Goal: Task Accomplishment & Management: Use online tool/utility

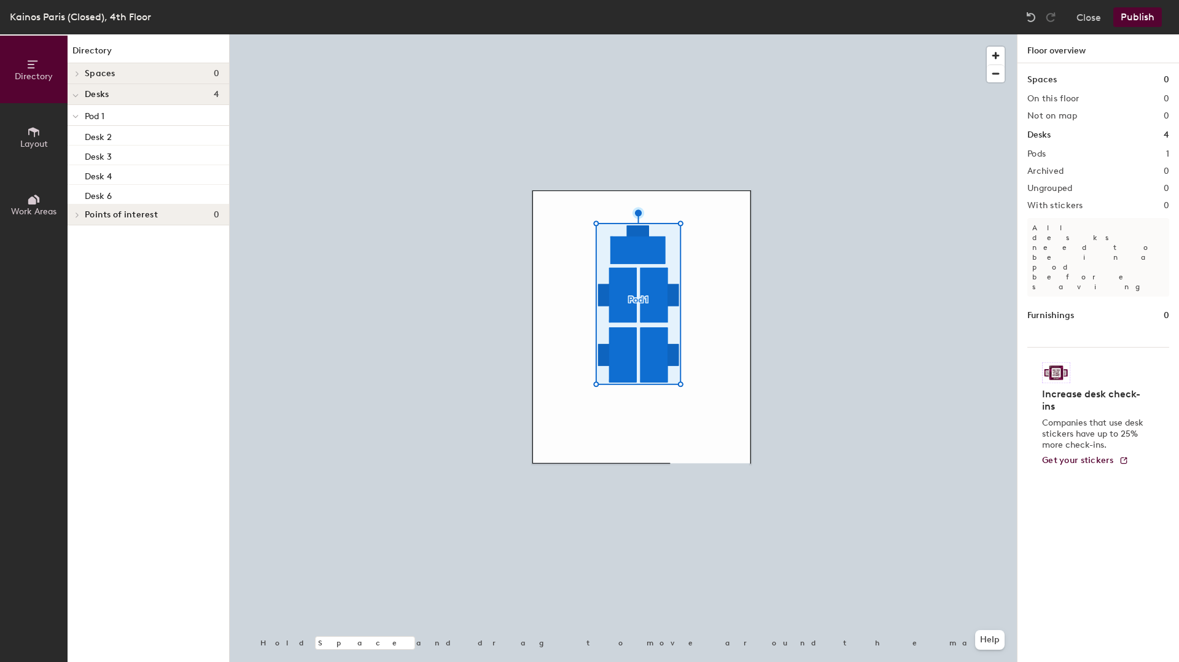
click at [624, 34] on div at bounding box center [623, 34] width 787 height 0
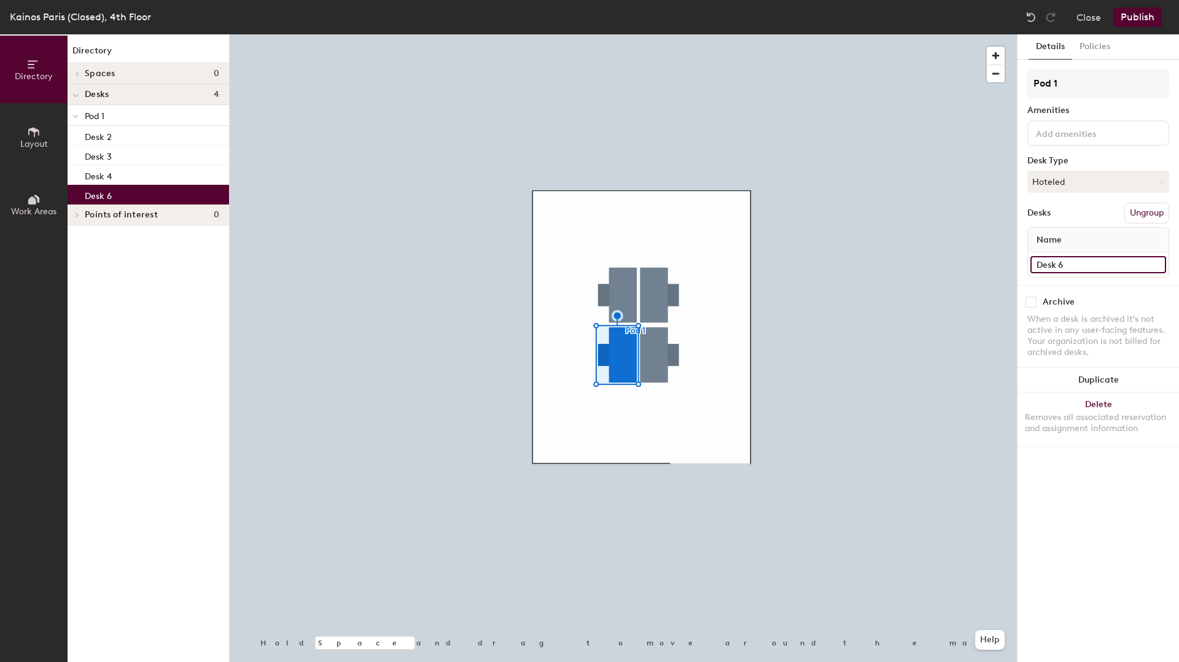
click at [1068, 263] on input "Desk 6" at bounding box center [1098, 264] width 136 height 17
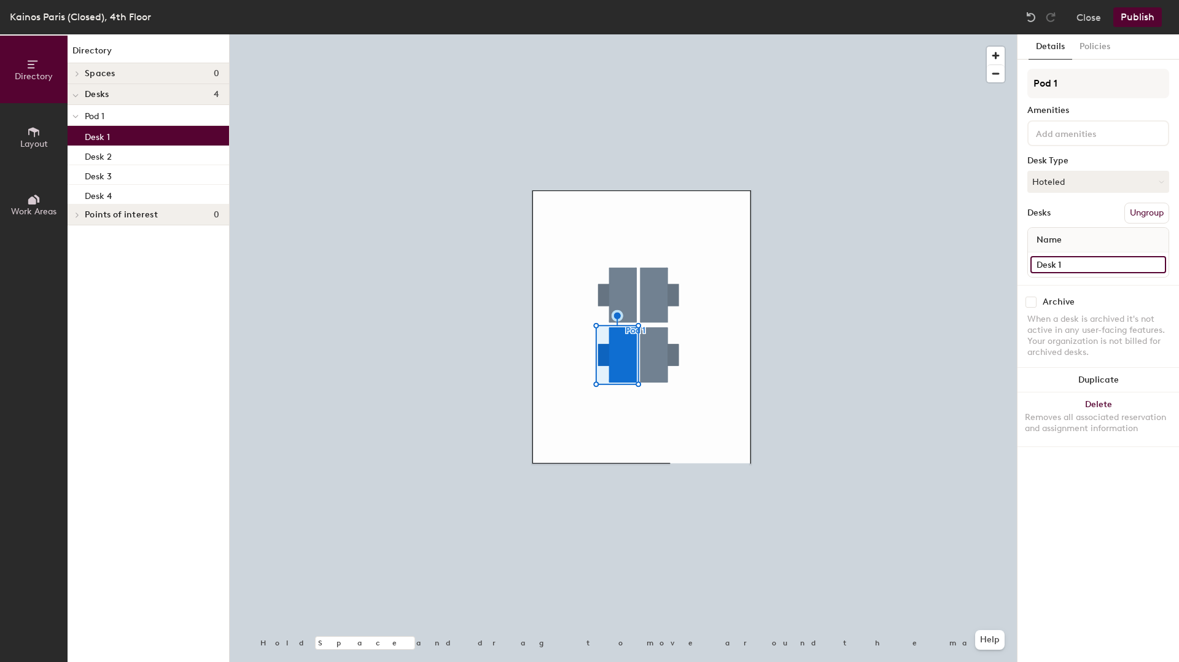
type input "Desk 1"
click at [622, 34] on div at bounding box center [623, 34] width 787 height 0
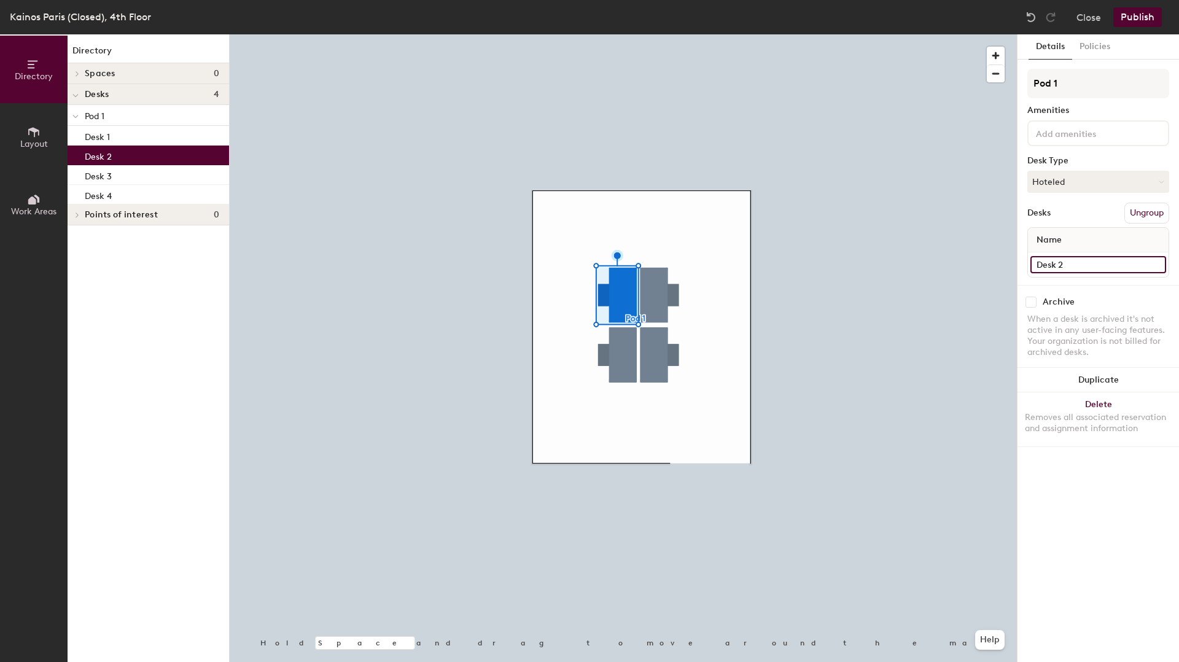
click at [1068, 263] on input "Desk 2" at bounding box center [1098, 264] width 136 height 17
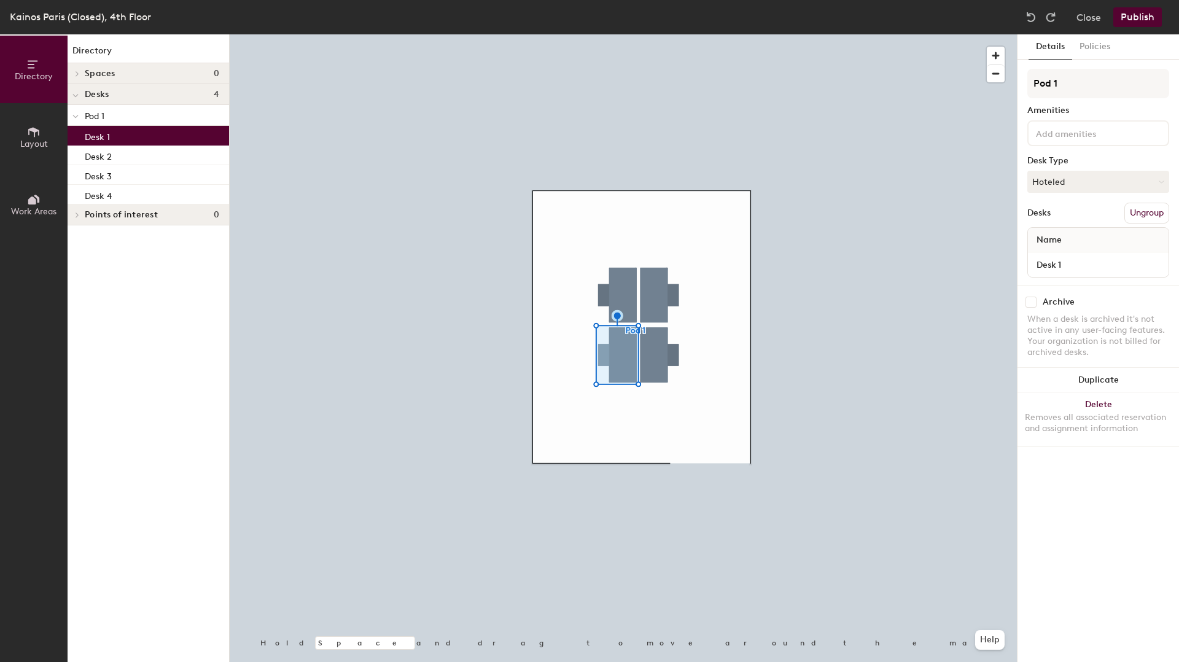
click at [628, 34] on div at bounding box center [623, 34] width 787 height 0
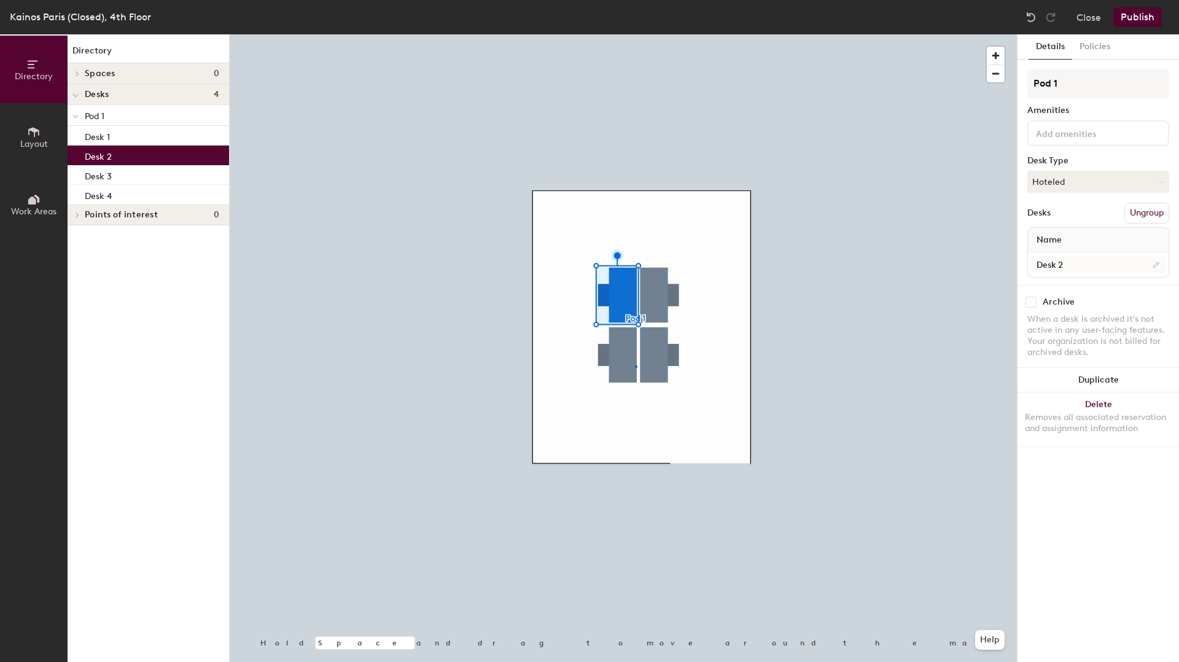
click at [635, 34] on div at bounding box center [623, 34] width 787 height 0
click at [650, 34] on div at bounding box center [623, 34] width 787 height 0
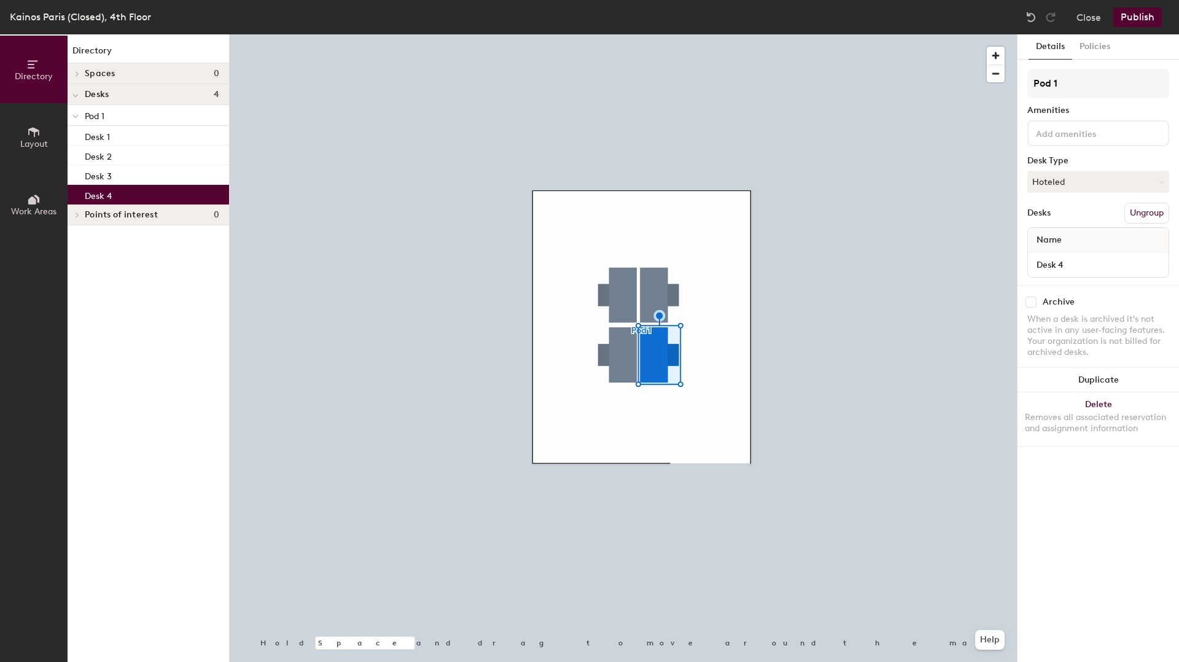
click at [661, 34] on div at bounding box center [623, 34] width 787 height 0
click at [706, 34] on div at bounding box center [623, 34] width 787 height 0
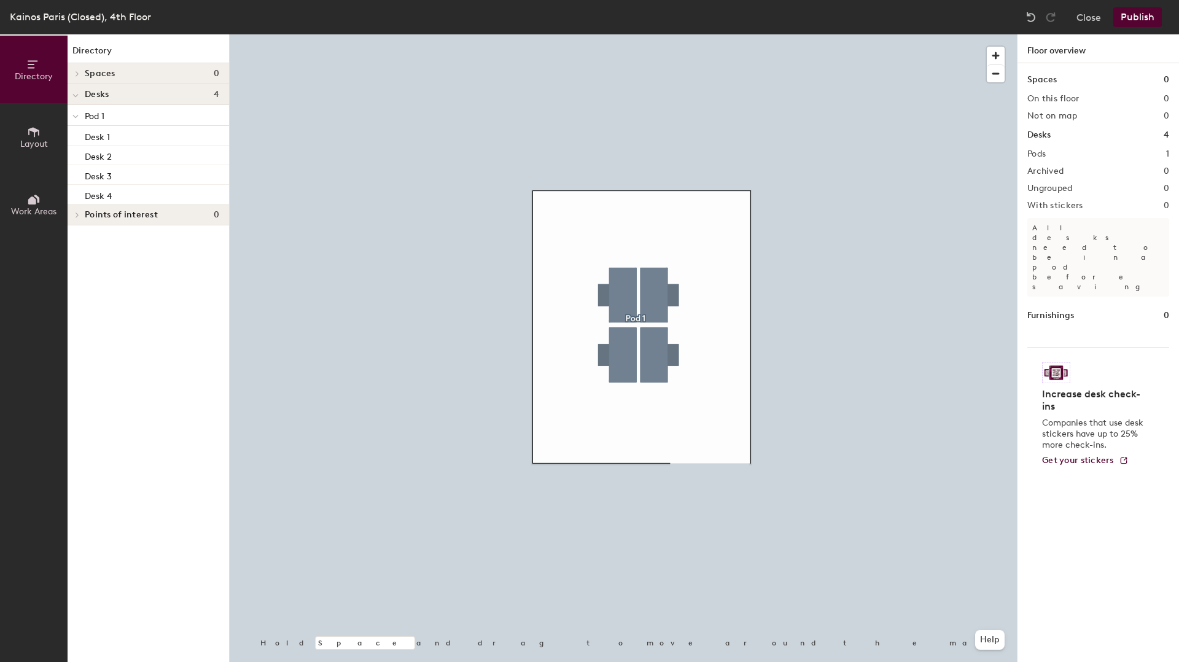
click at [630, 34] on div at bounding box center [623, 34] width 787 height 0
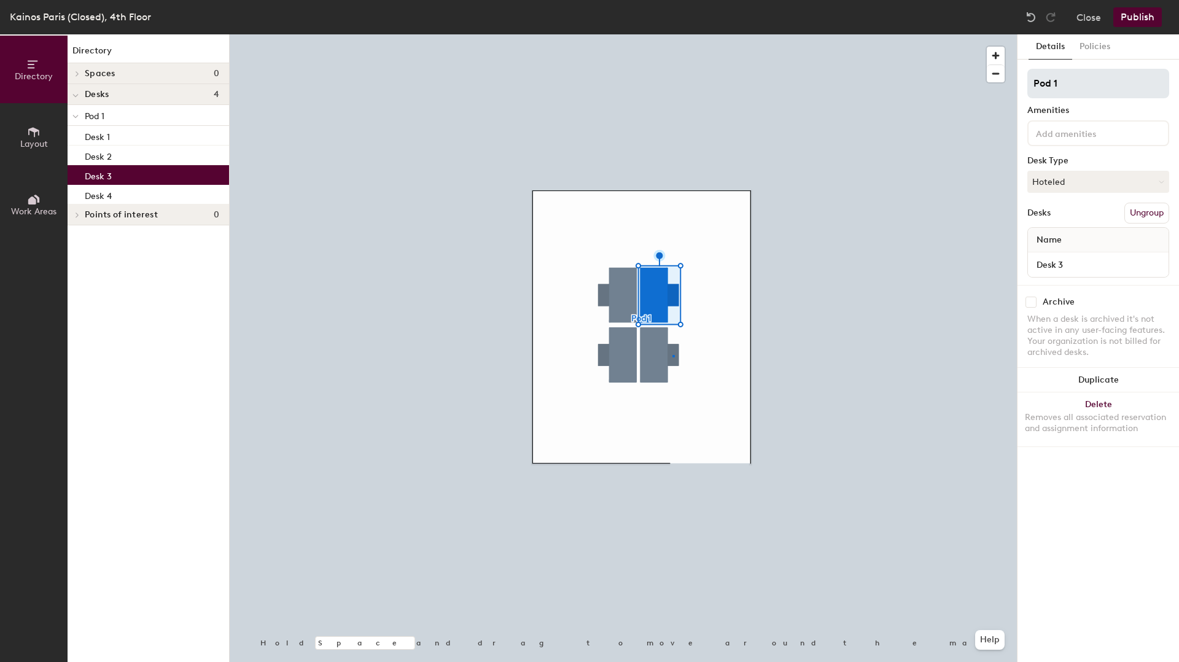
click at [672, 34] on div at bounding box center [623, 34] width 787 height 0
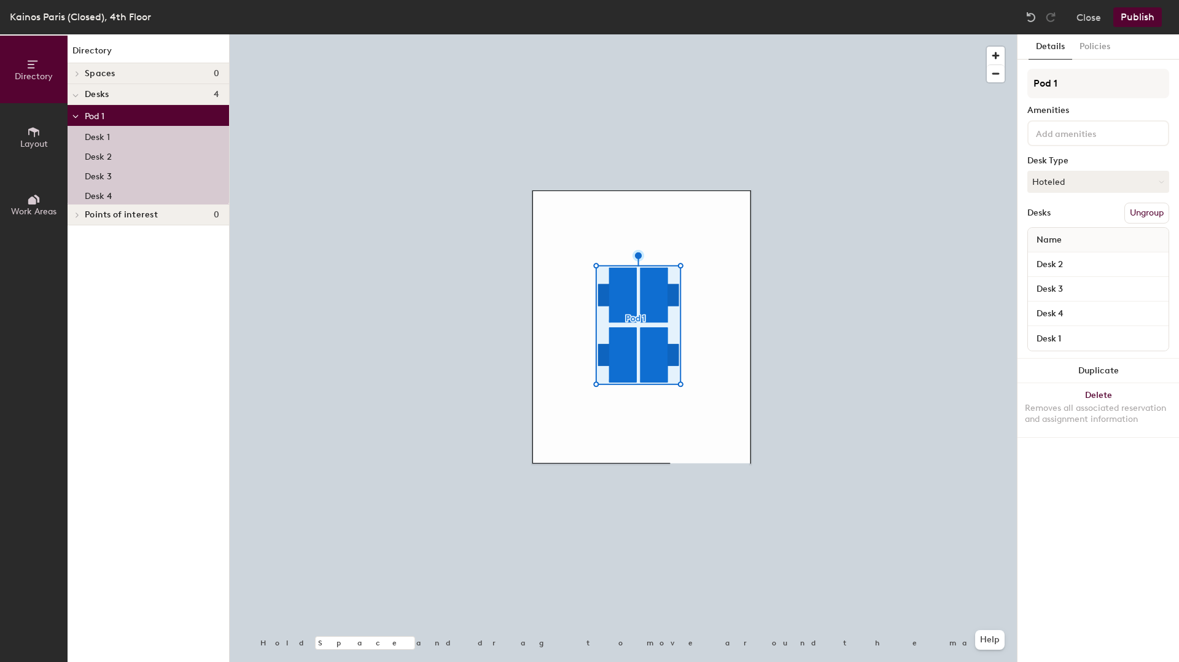
click at [1158, 207] on button "Ungroup" at bounding box center [1146, 213] width 45 height 21
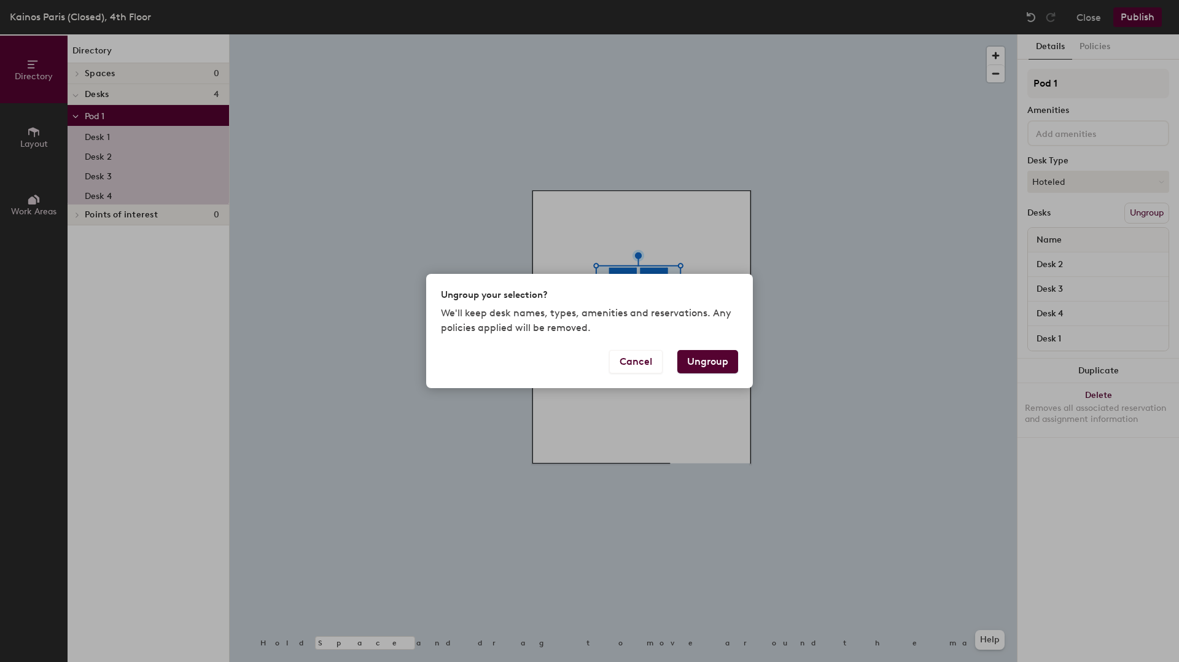
click at [704, 364] on button "Ungroup" at bounding box center [707, 361] width 61 height 23
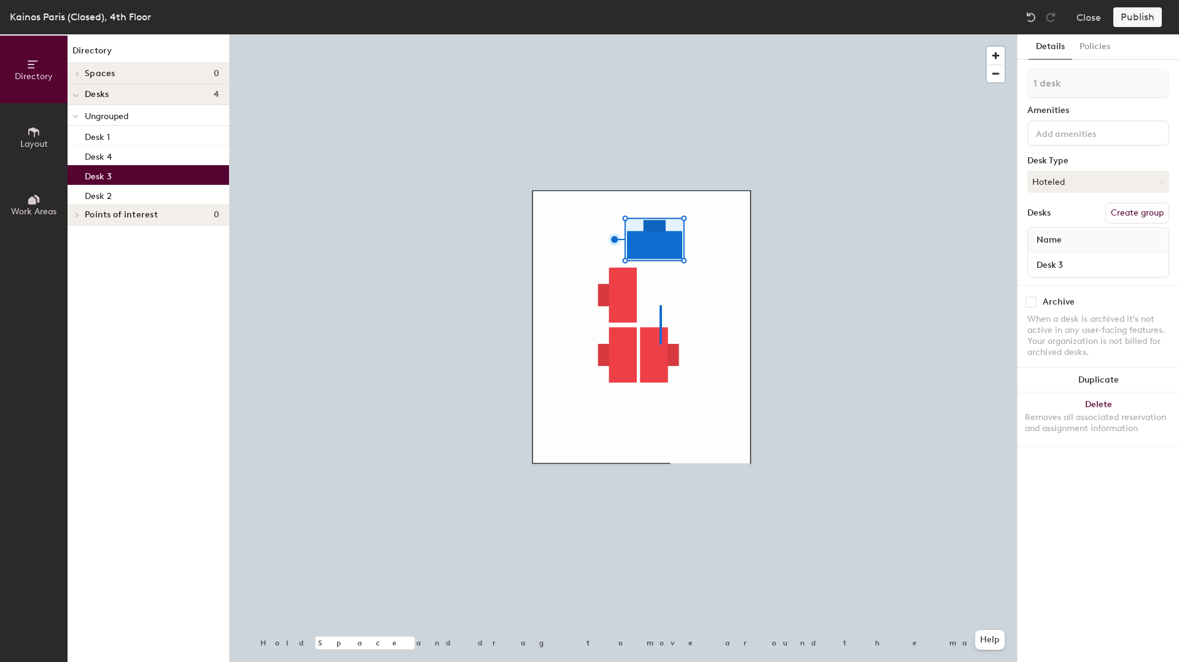
click at [660, 34] on div at bounding box center [623, 34] width 787 height 0
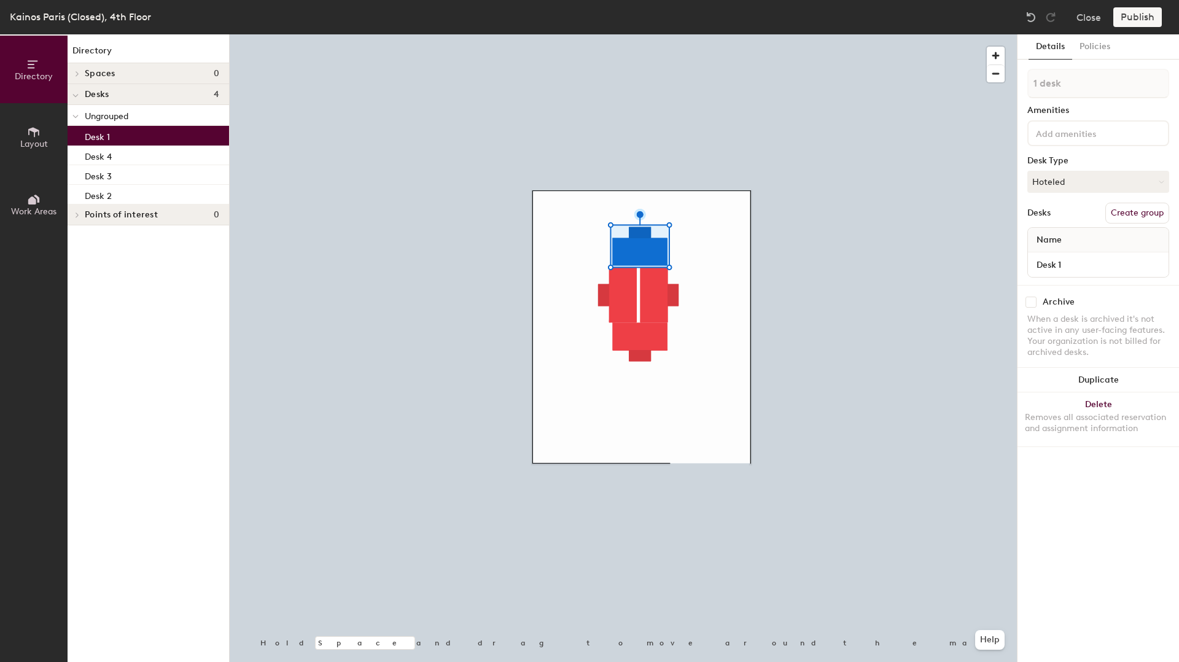
click at [680, 34] on div at bounding box center [623, 34] width 787 height 0
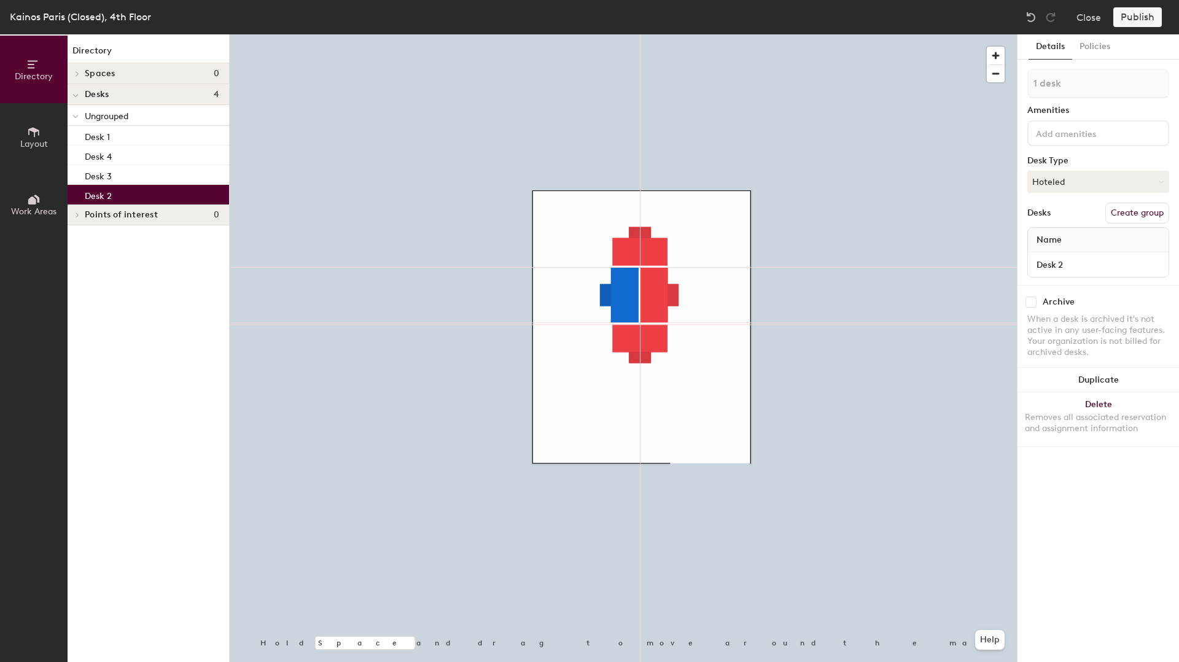
click at [718, 34] on div at bounding box center [623, 34] width 787 height 0
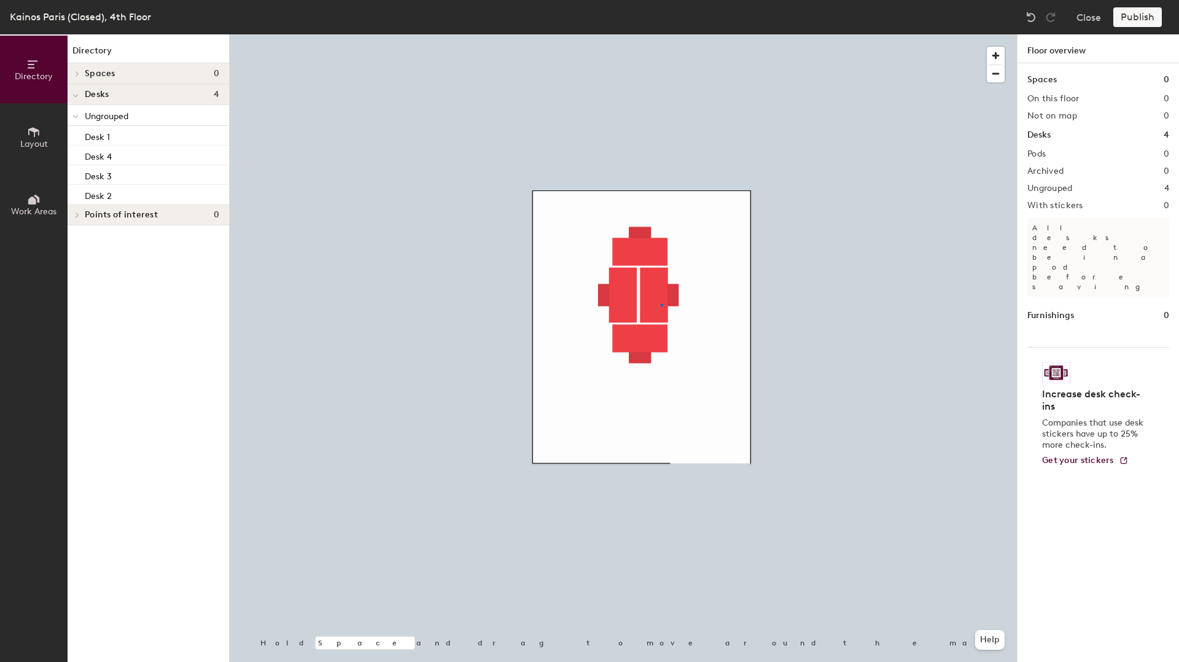
click at [661, 34] on div at bounding box center [623, 34] width 787 height 0
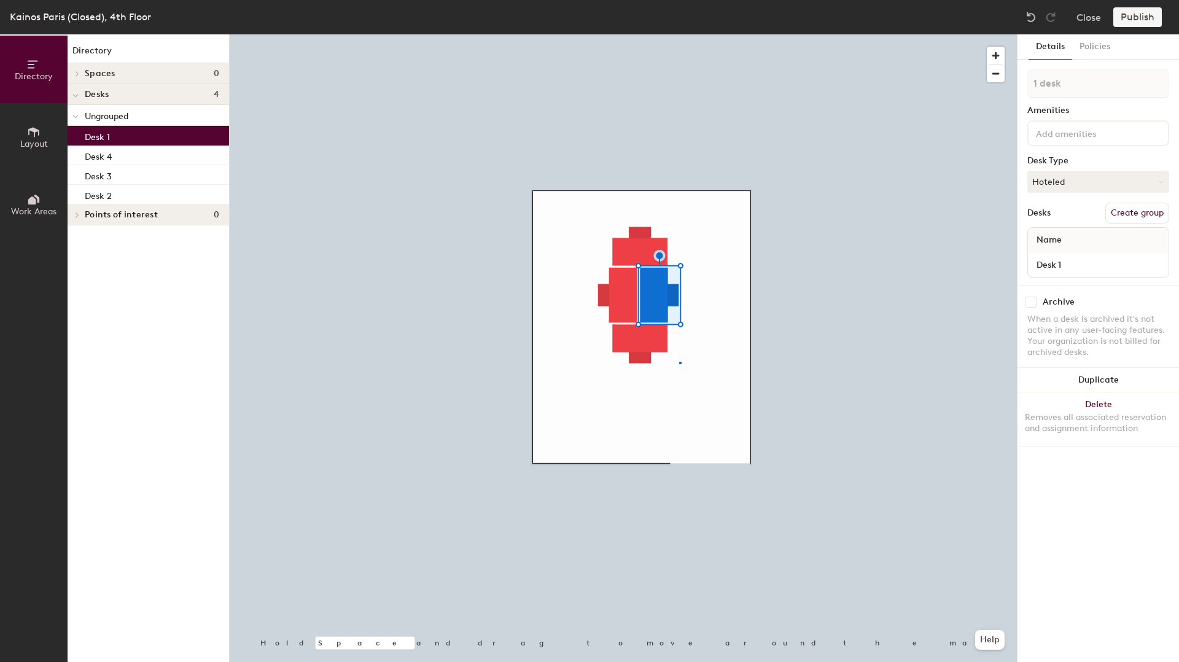
click at [679, 34] on div at bounding box center [623, 34] width 787 height 0
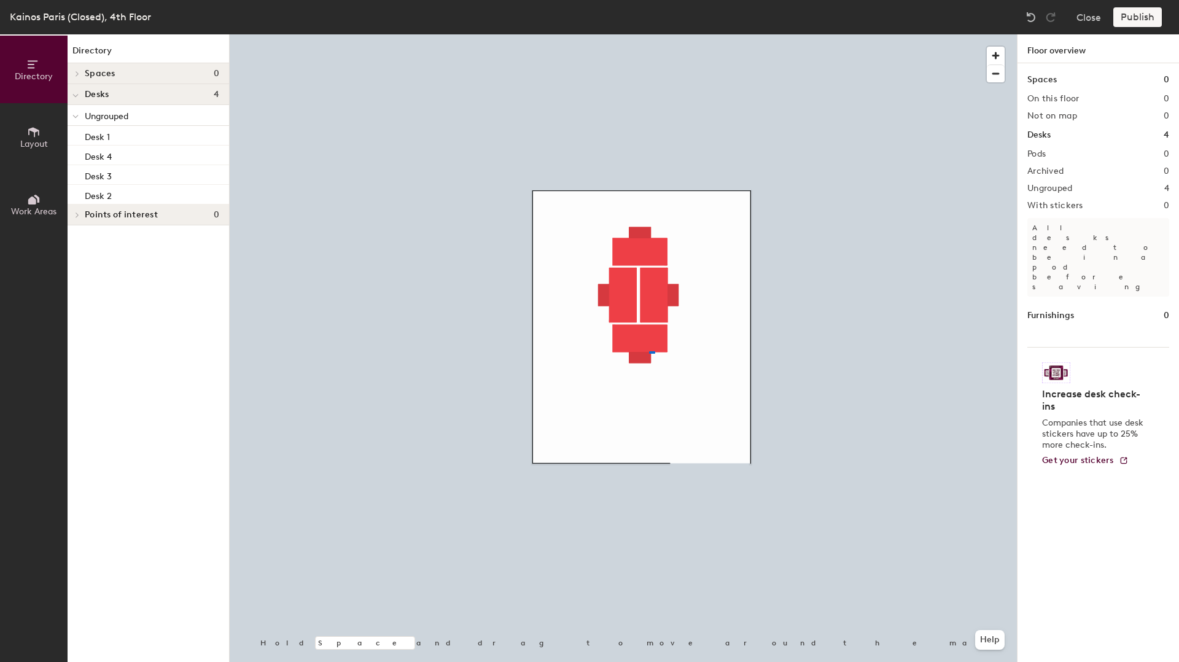
click at [649, 34] on div at bounding box center [623, 34] width 787 height 0
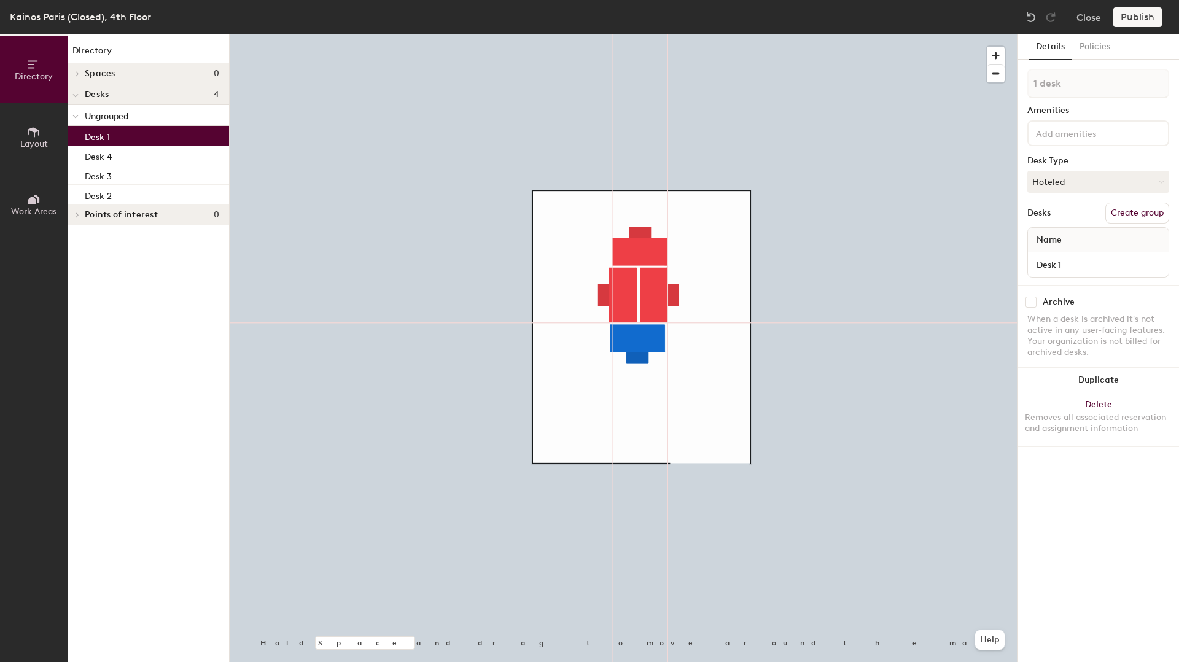
click at [692, 34] on div at bounding box center [623, 34] width 787 height 0
click at [681, 34] on div at bounding box center [623, 34] width 787 height 0
click at [699, 34] on div at bounding box center [623, 34] width 787 height 0
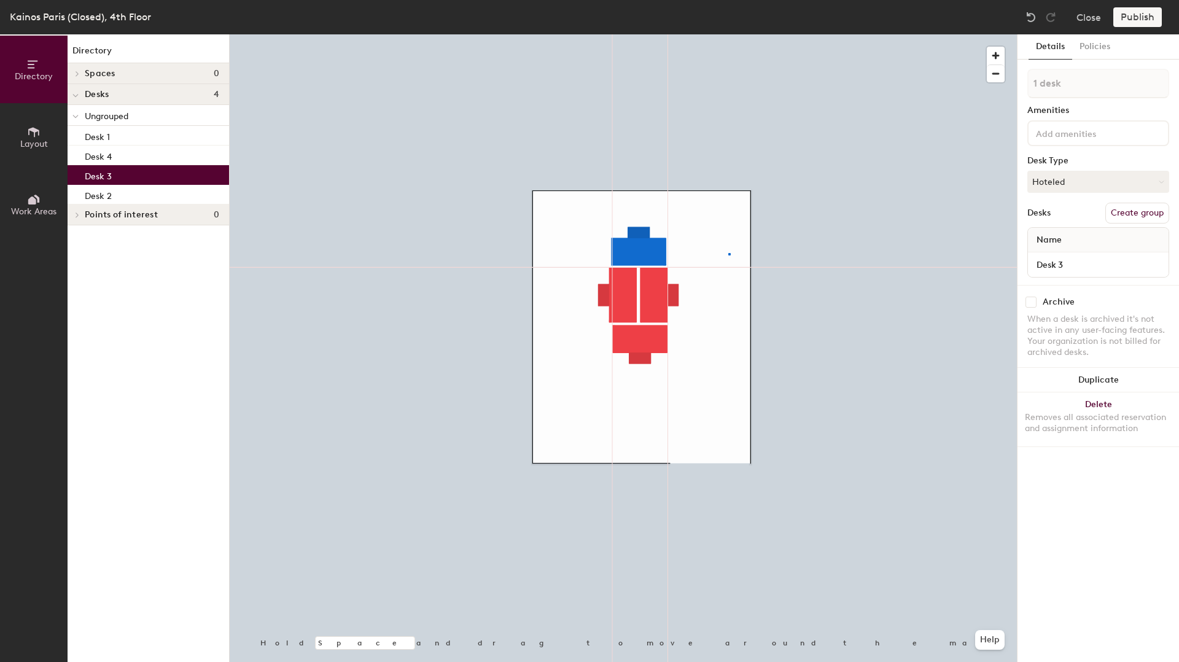
click at [728, 34] on div at bounding box center [623, 34] width 787 height 0
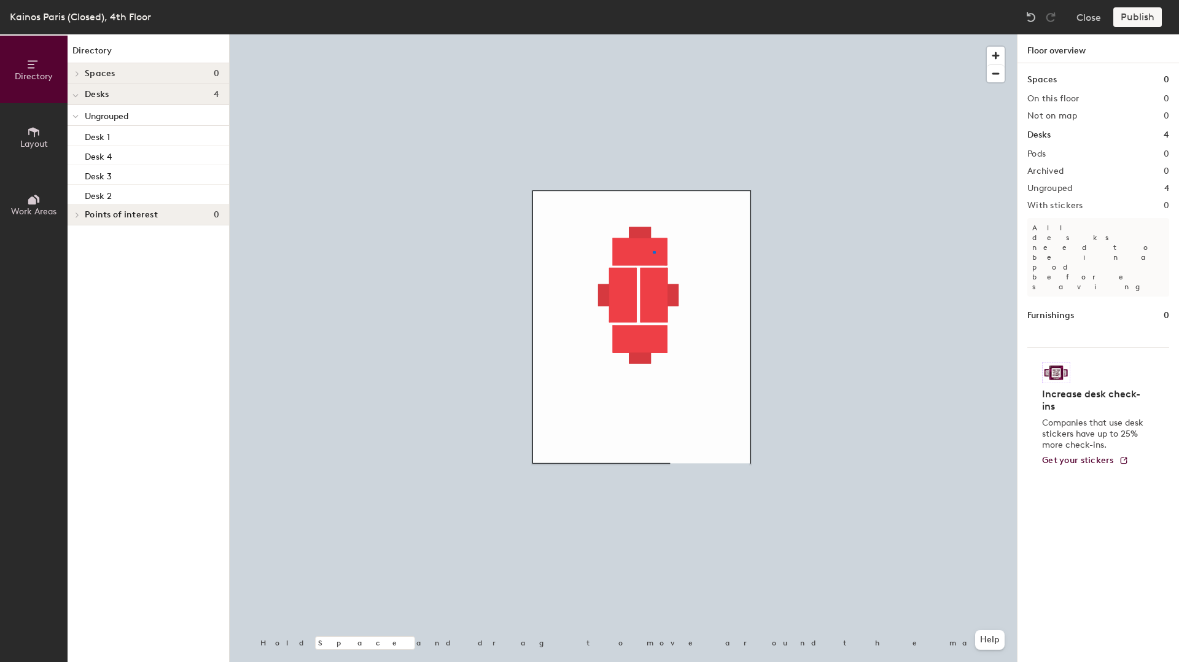
click at [653, 34] on div at bounding box center [623, 34] width 787 height 0
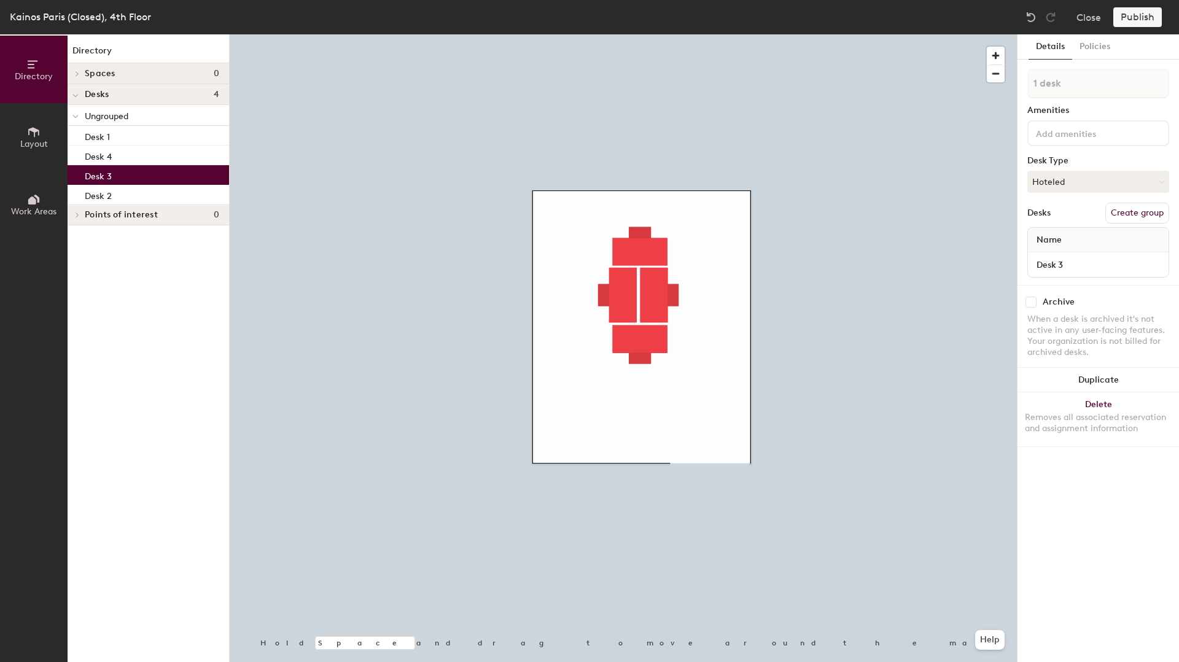
click at [704, 34] on div at bounding box center [623, 34] width 787 height 0
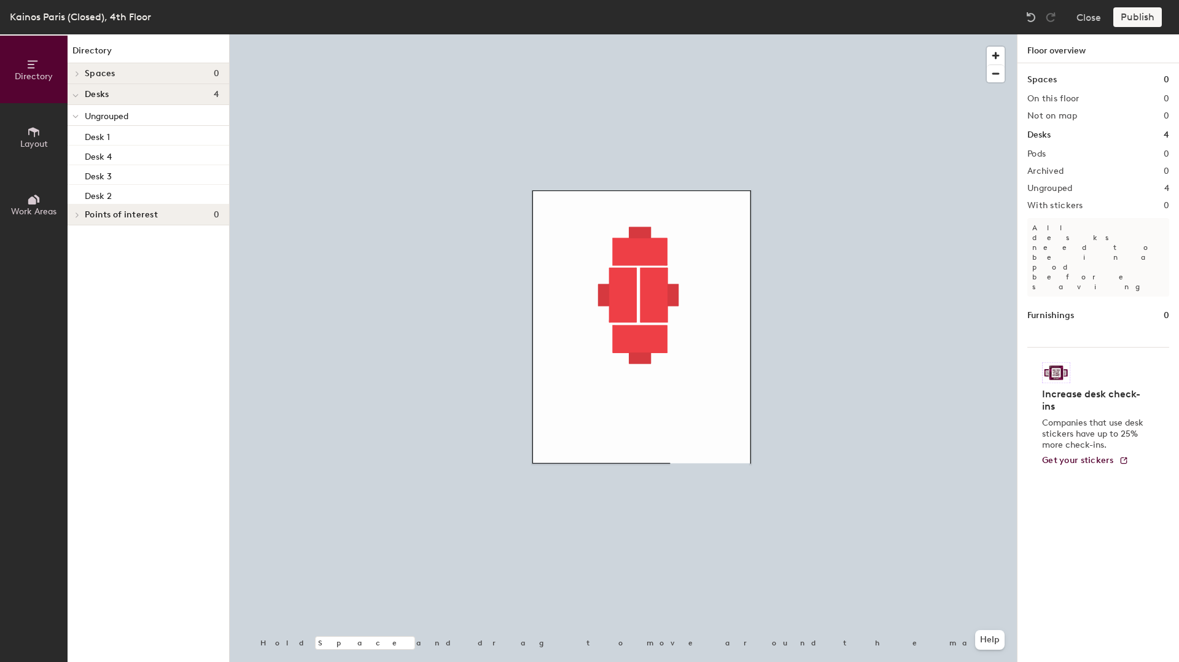
click at [661, 34] on div at bounding box center [623, 34] width 787 height 0
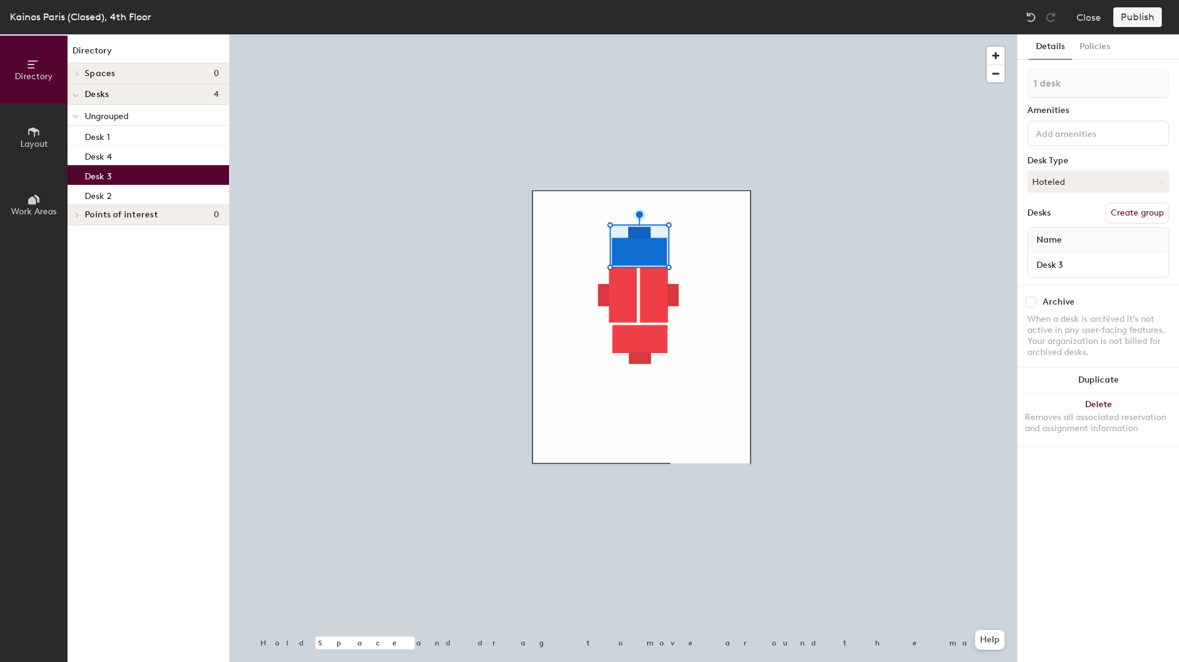
click at [706, 34] on div at bounding box center [623, 34] width 787 height 0
click at [691, 34] on div at bounding box center [623, 34] width 787 height 0
click at [735, 34] on div at bounding box center [623, 34] width 787 height 0
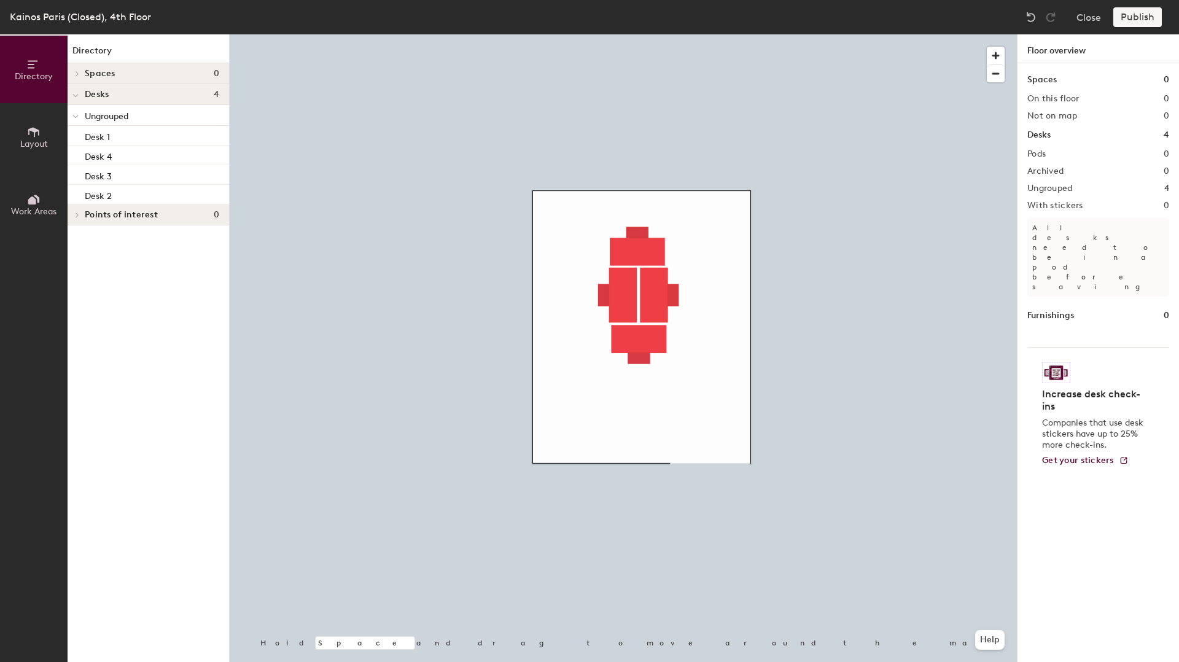
click at [659, 34] on div at bounding box center [623, 34] width 787 height 0
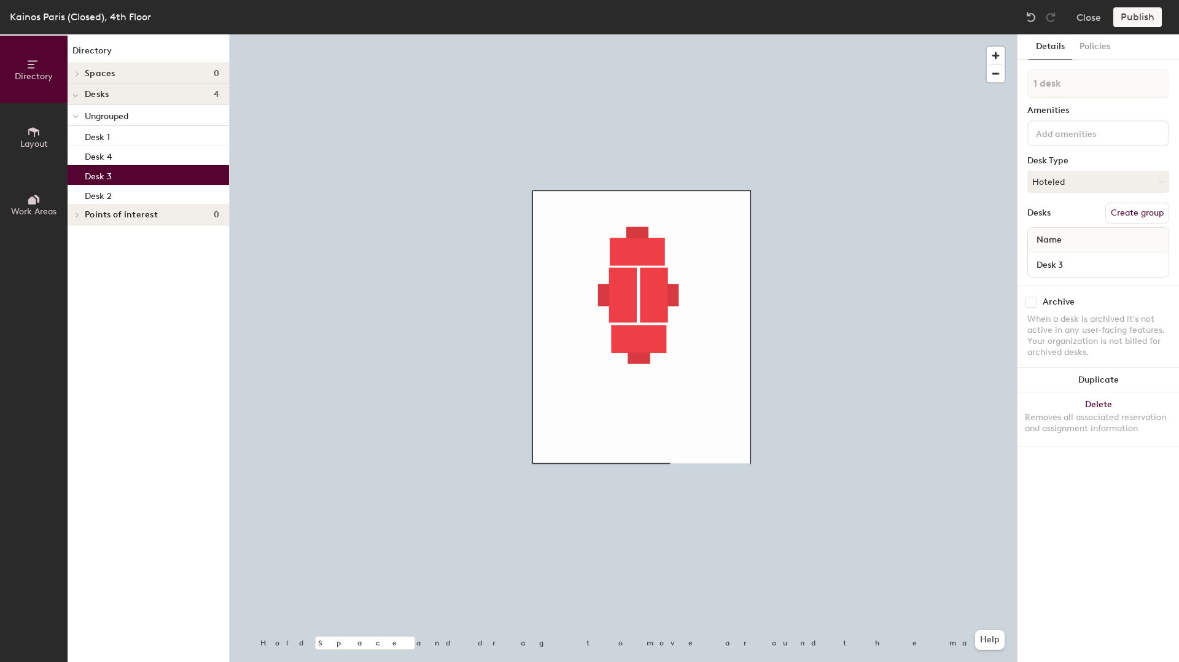
click at [659, 34] on div at bounding box center [623, 34] width 787 height 0
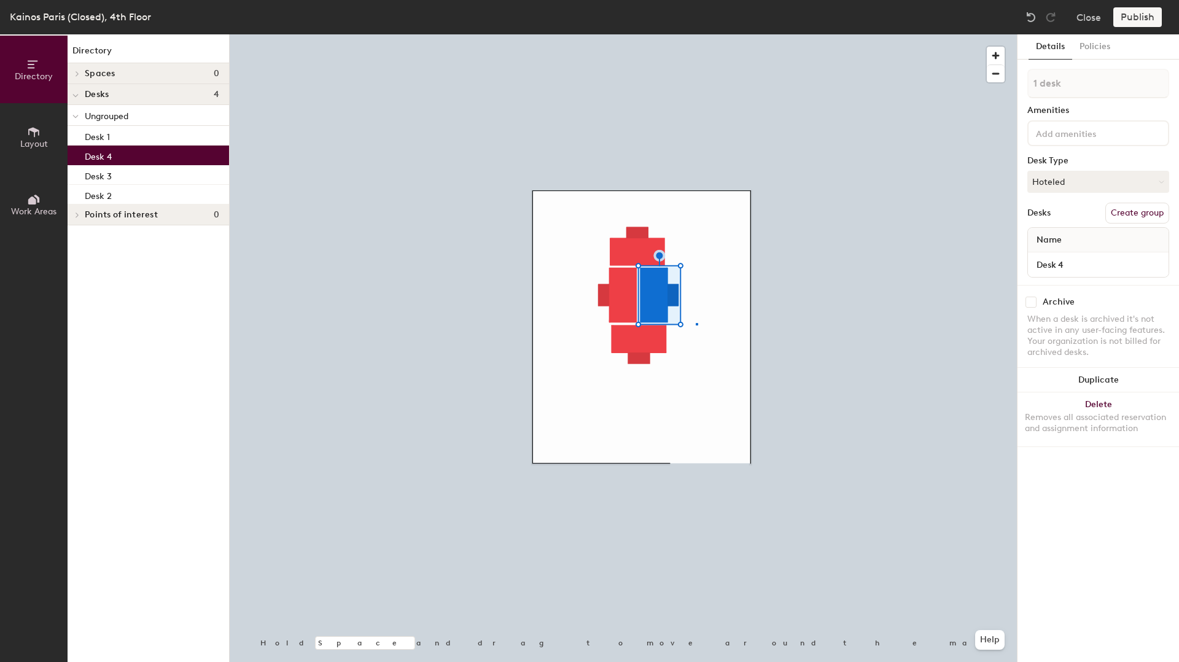
click at [696, 34] on div at bounding box center [623, 34] width 787 height 0
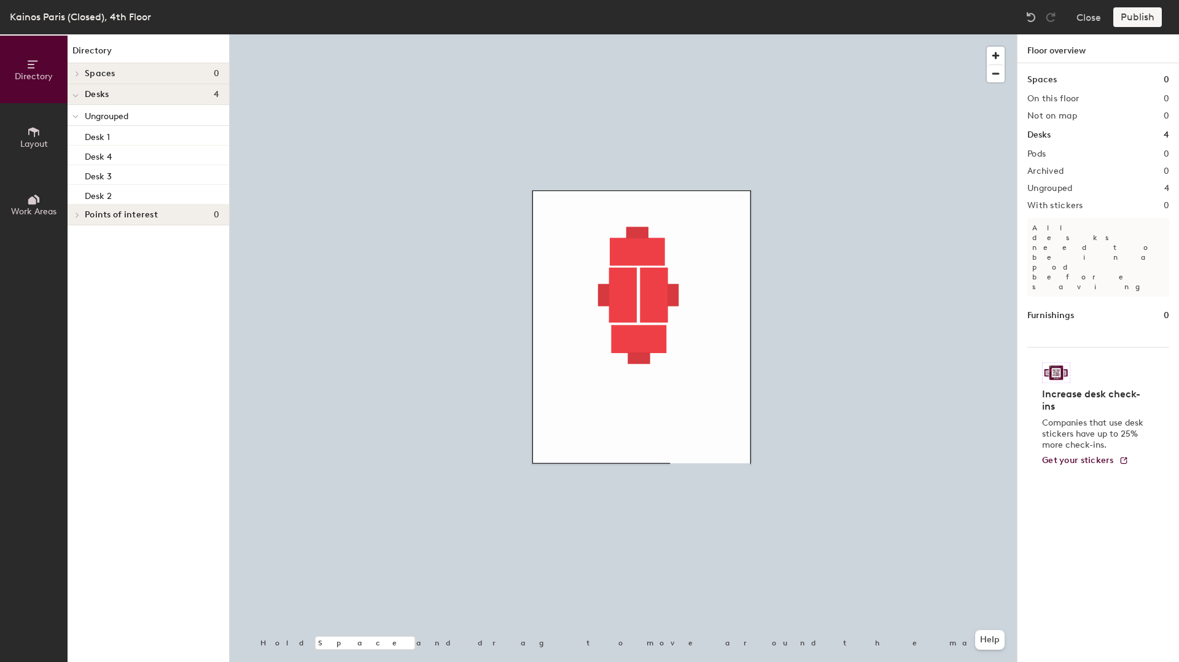
click at [633, 34] on div at bounding box center [623, 34] width 787 height 0
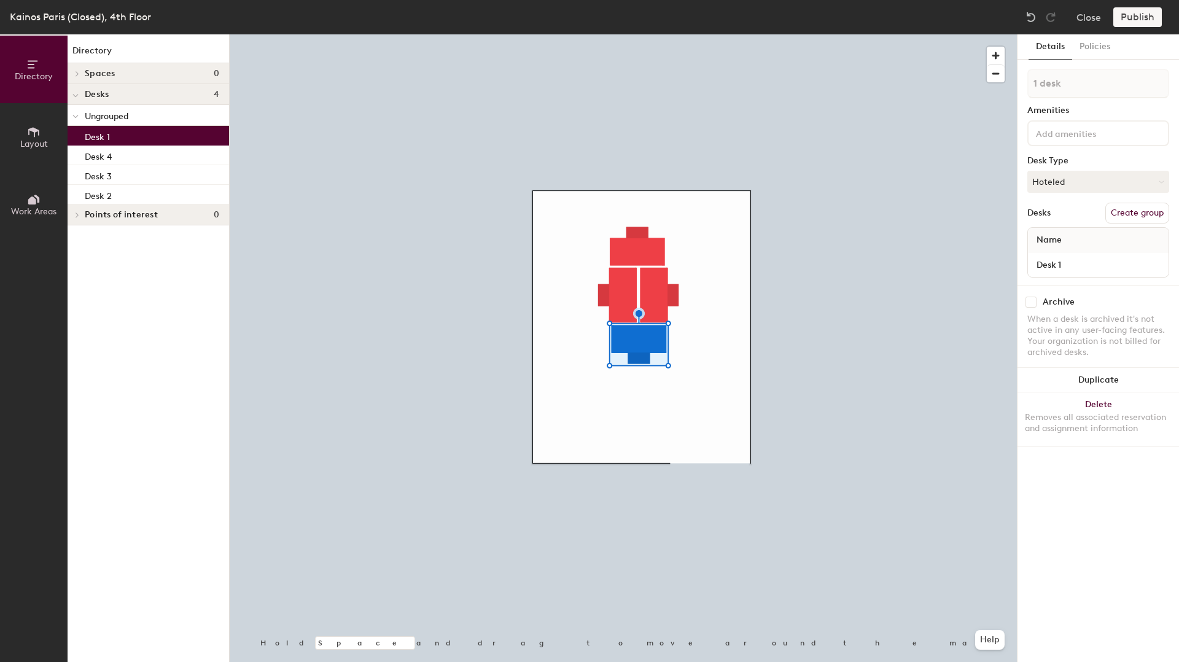
click at [699, 34] on div at bounding box center [623, 34] width 787 height 0
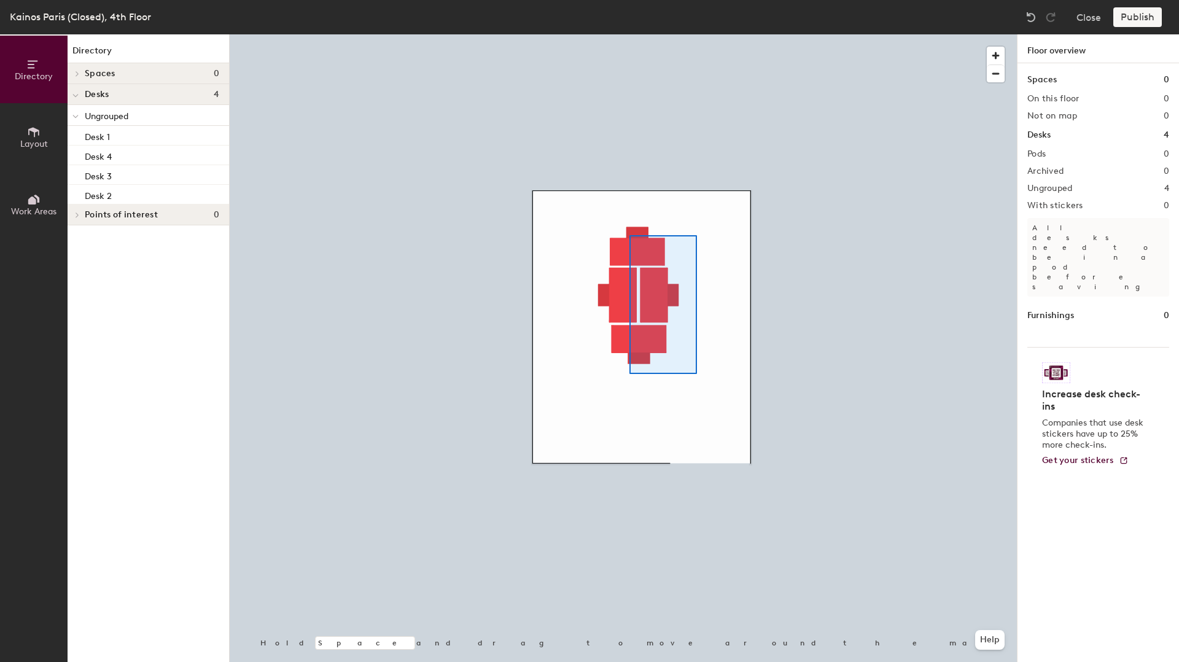
click at [626, 34] on div at bounding box center [623, 34] width 787 height 0
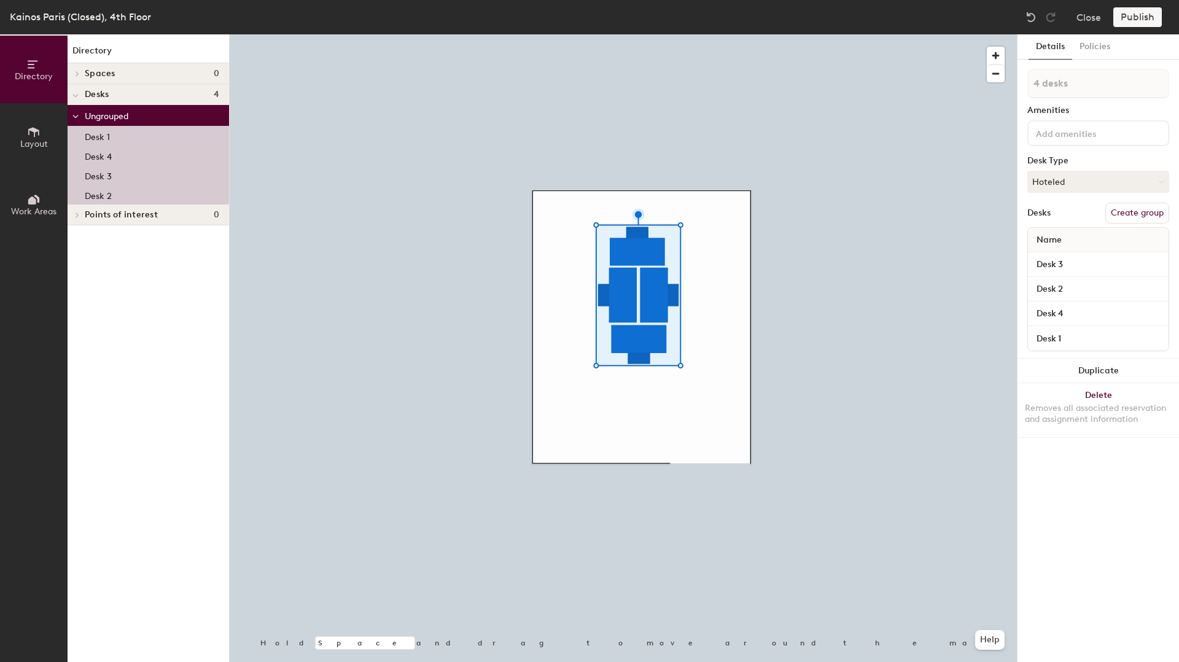
click at [1117, 207] on button "Create group" at bounding box center [1137, 213] width 64 height 21
click at [1055, 132] on input at bounding box center [1088, 132] width 111 height 15
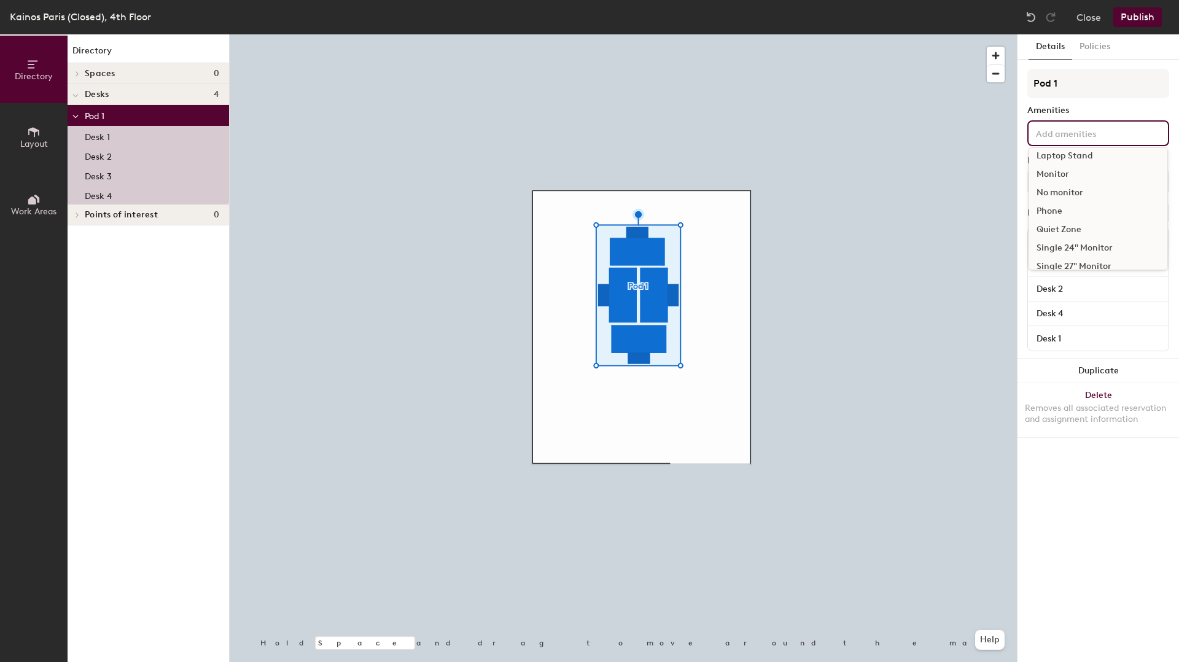
scroll to position [133, 0]
click at [1059, 177] on div "No monitor" at bounding box center [1098, 176] width 138 height 18
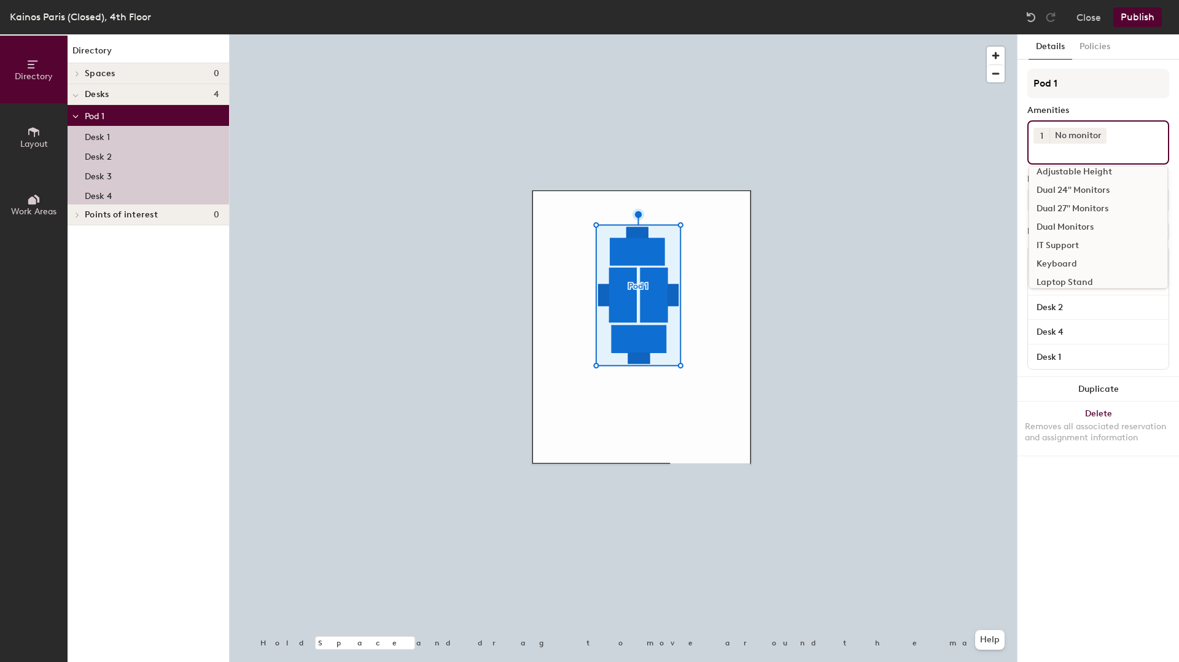
scroll to position [0, 0]
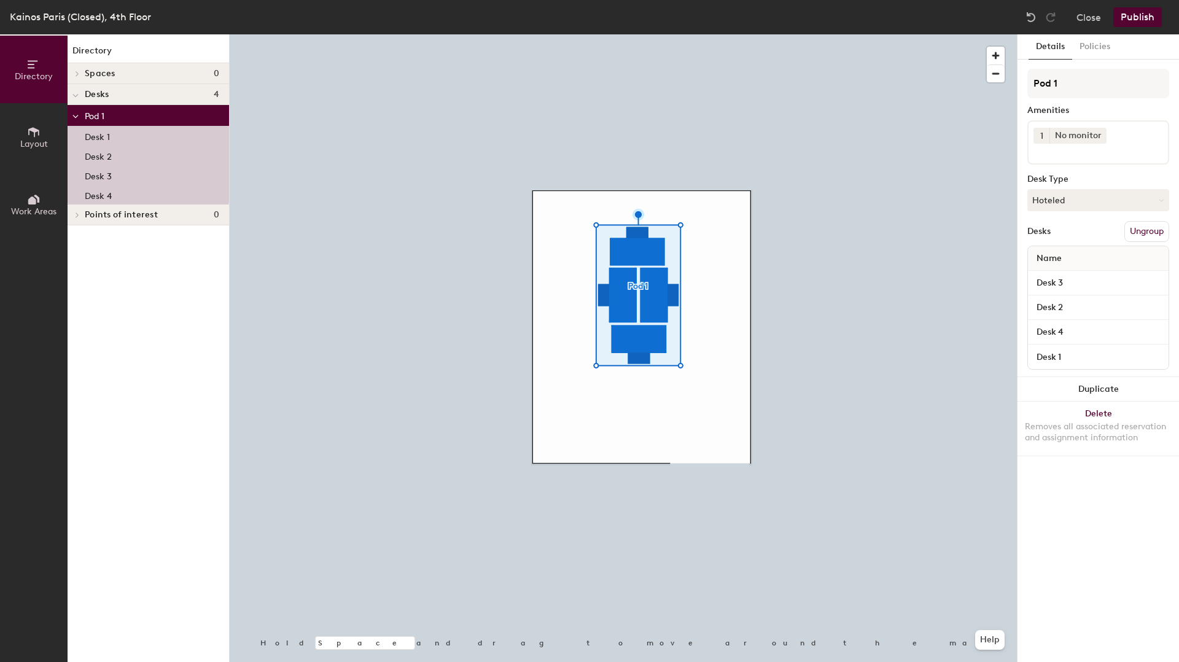
click at [1043, 346] on div "Desk 1" at bounding box center [1098, 356] width 141 height 25
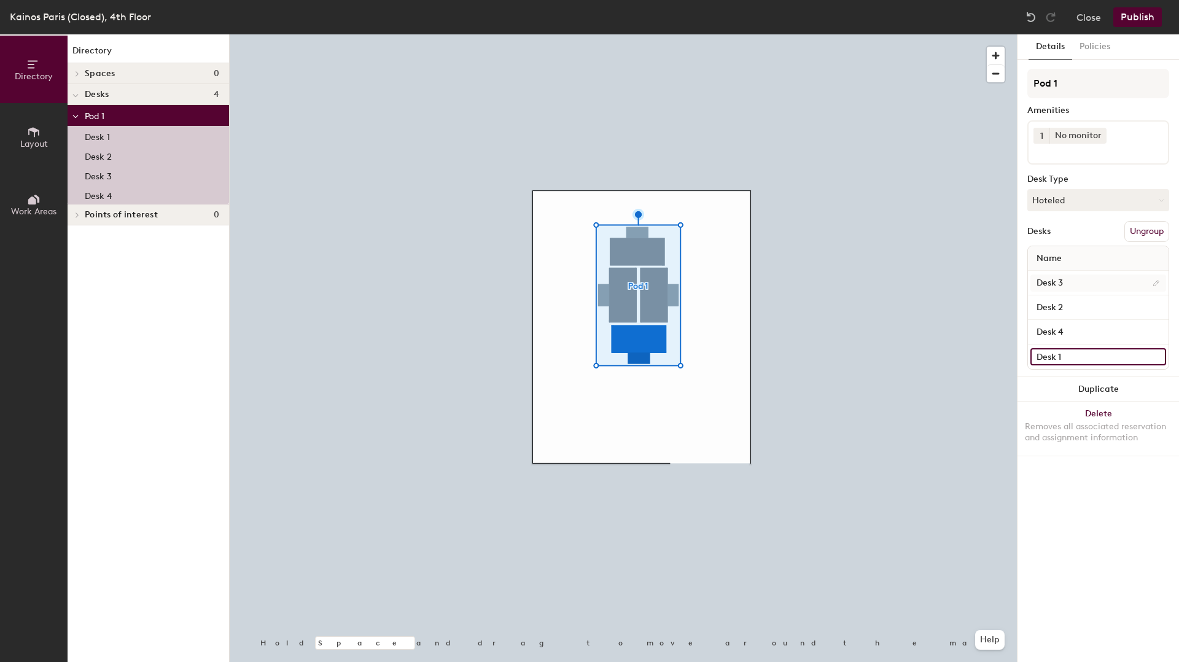
drag, startPoint x: 1042, startPoint y: 357, endPoint x: 1041, endPoint y: 278, distance: 79.2
click at [1041, 278] on div "Name Desk 3 Desk 2 Desk 4 Desk 1" at bounding box center [1098, 308] width 142 height 124
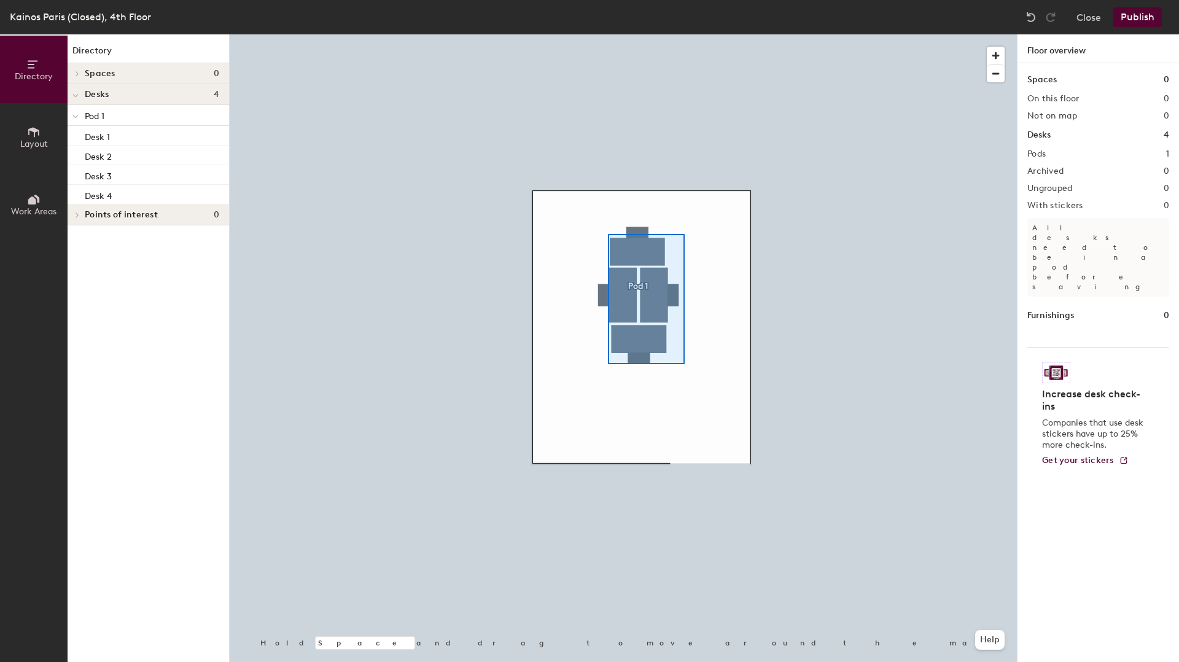
click at [607, 34] on div at bounding box center [623, 34] width 787 height 0
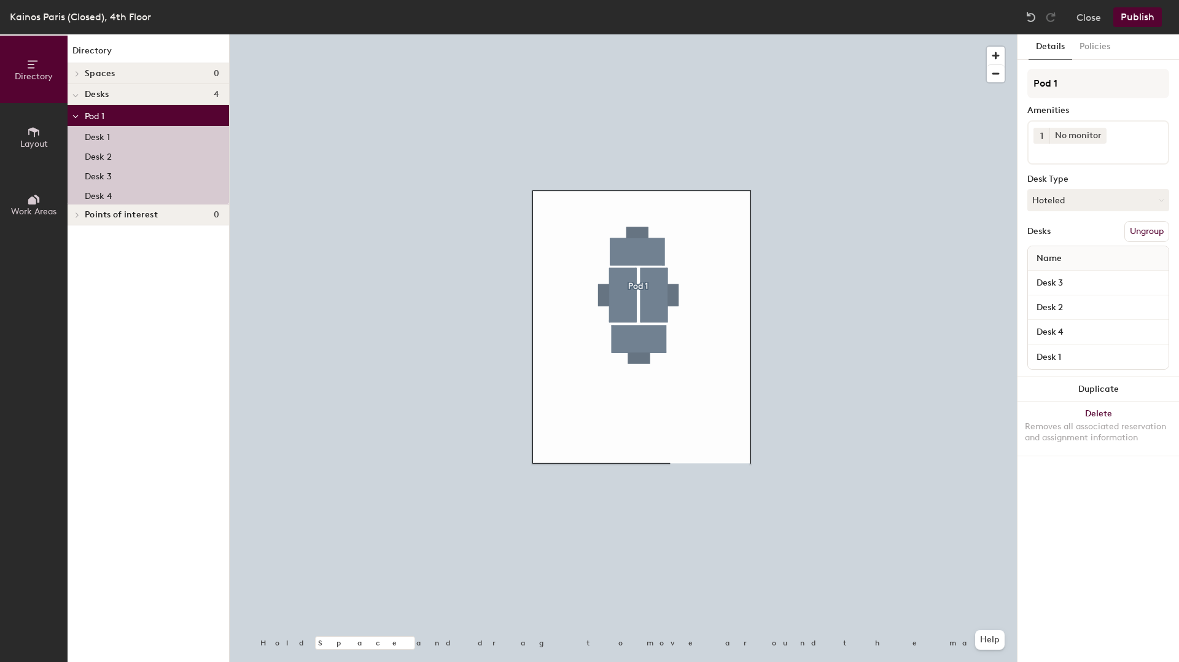
click at [802, 34] on div at bounding box center [623, 34] width 787 height 0
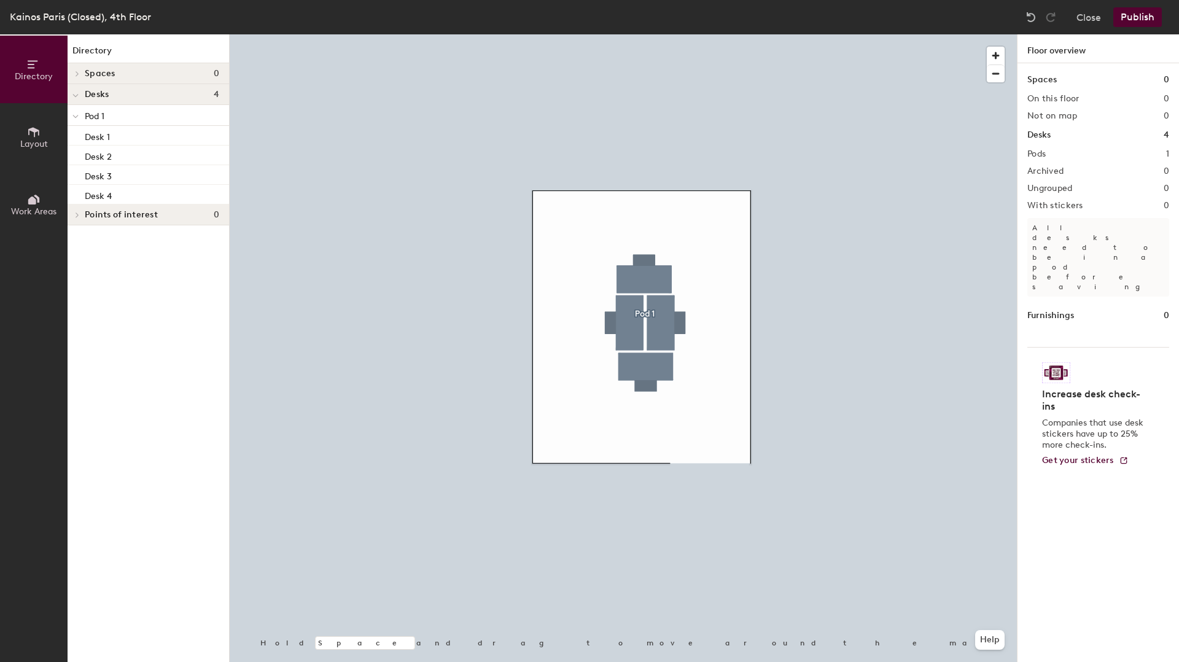
click at [33, 139] on span "Layout" at bounding box center [34, 144] width 28 height 10
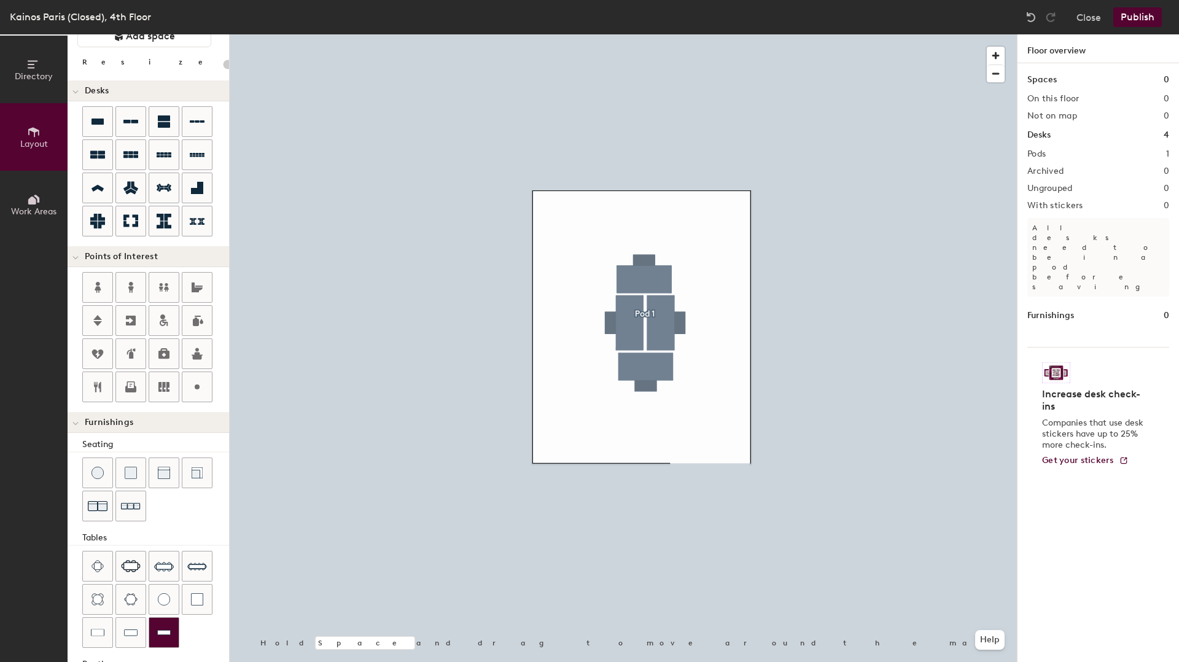
scroll to position [46, 0]
click at [201, 398] on div at bounding box center [196, 388] width 29 height 29
type input "20"
type input "TV"
click at [552, 34] on div at bounding box center [623, 34] width 787 height 0
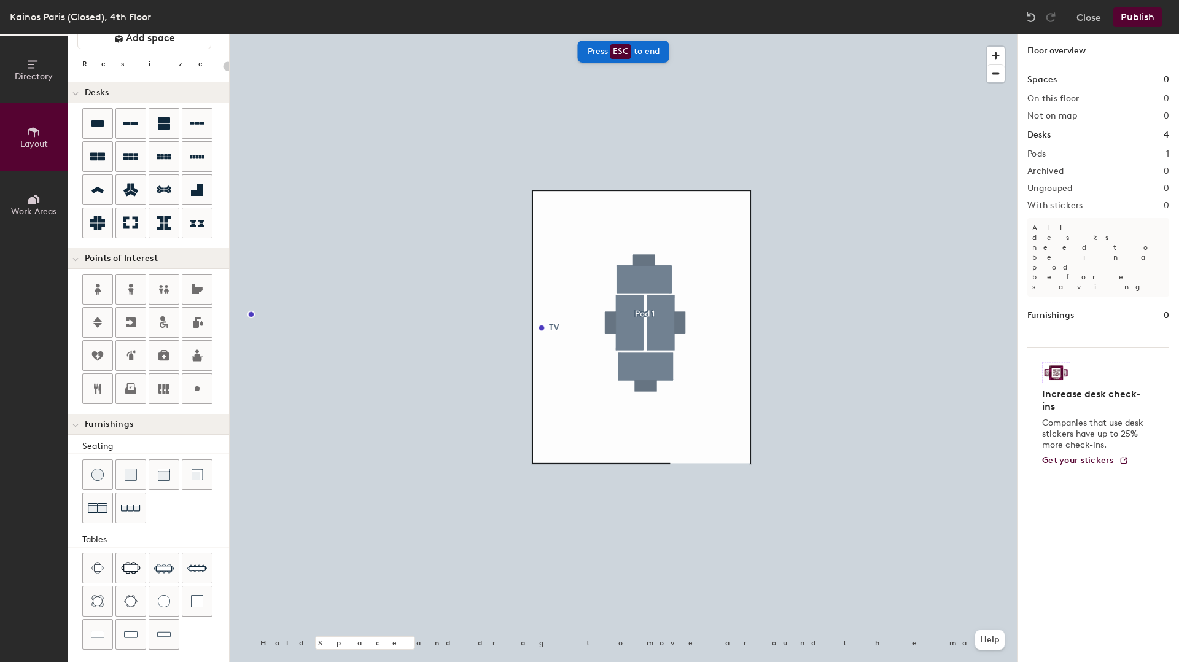
type input "20"
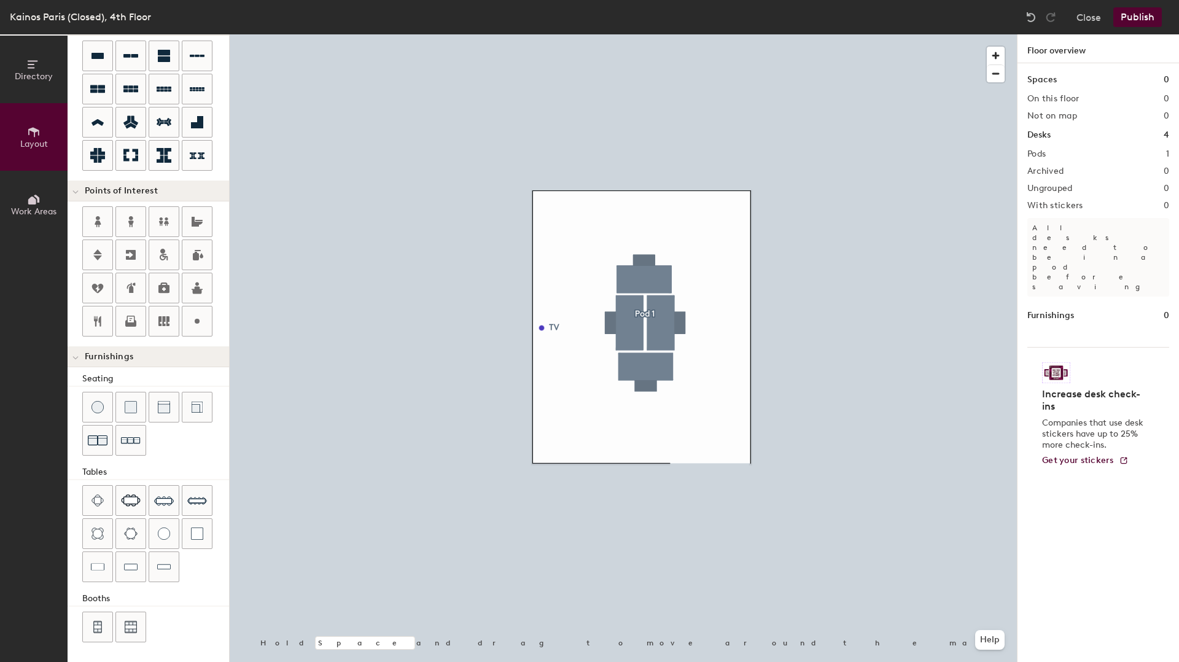
scroll to position [0, 0]
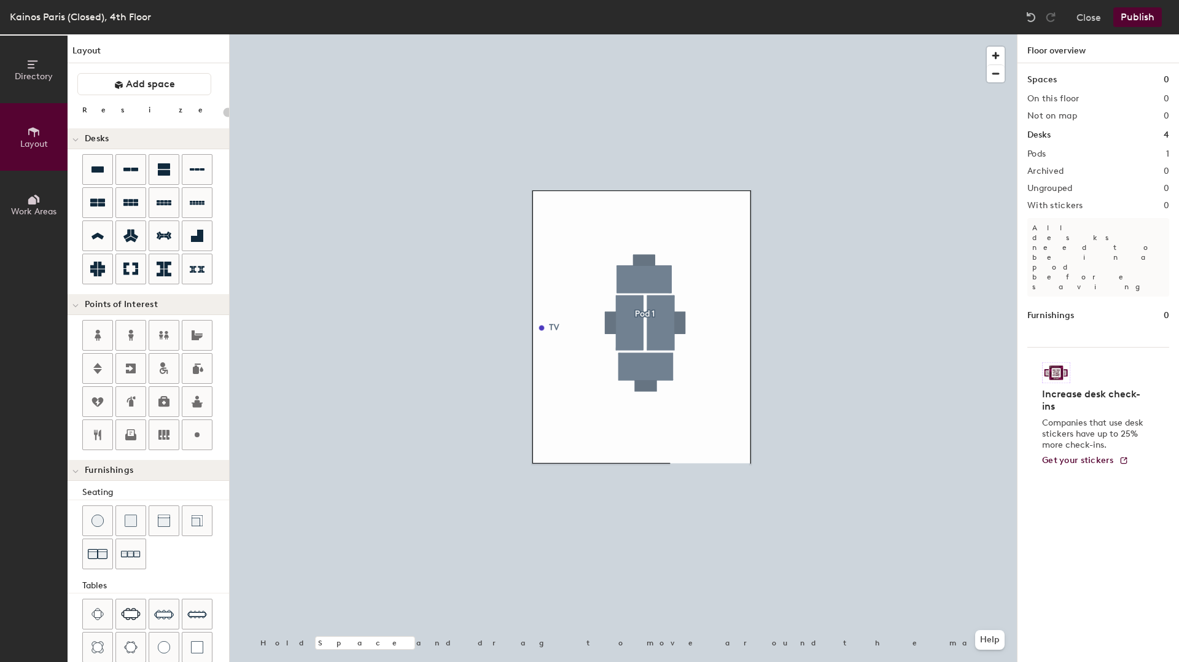
click at [46, 214] on span "Work Areas" at bounding box center [33, 211] width 45 height 10
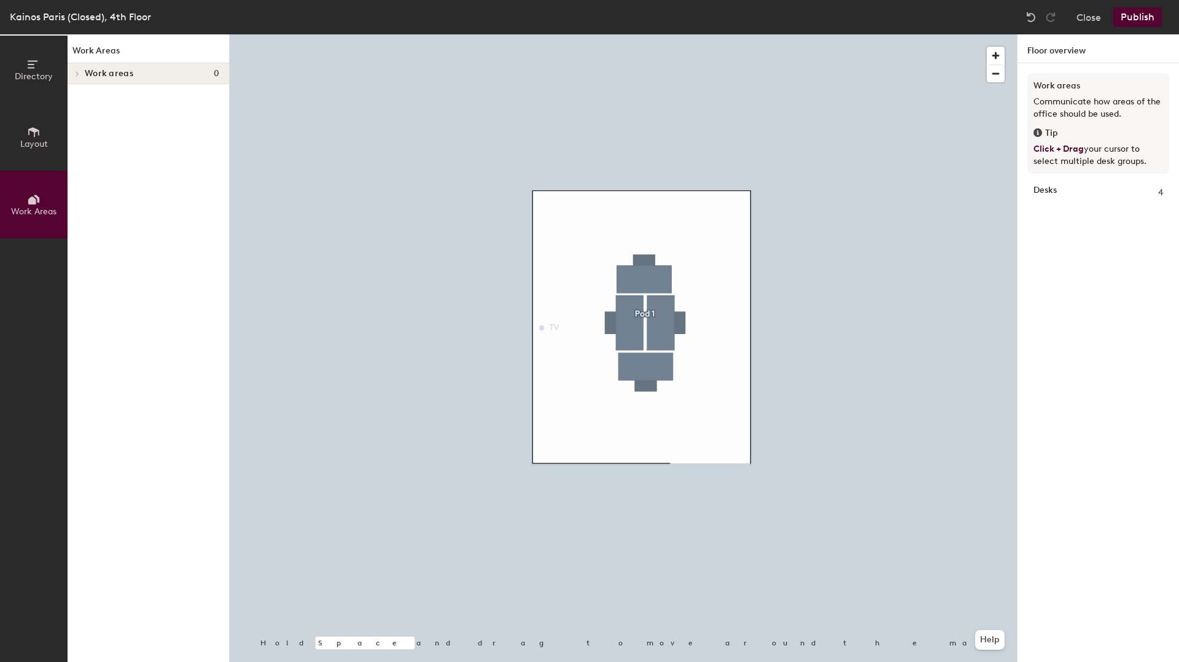
click at [36, 147] on span "Layout" at bounding box center [34, 144] width 28 height 10
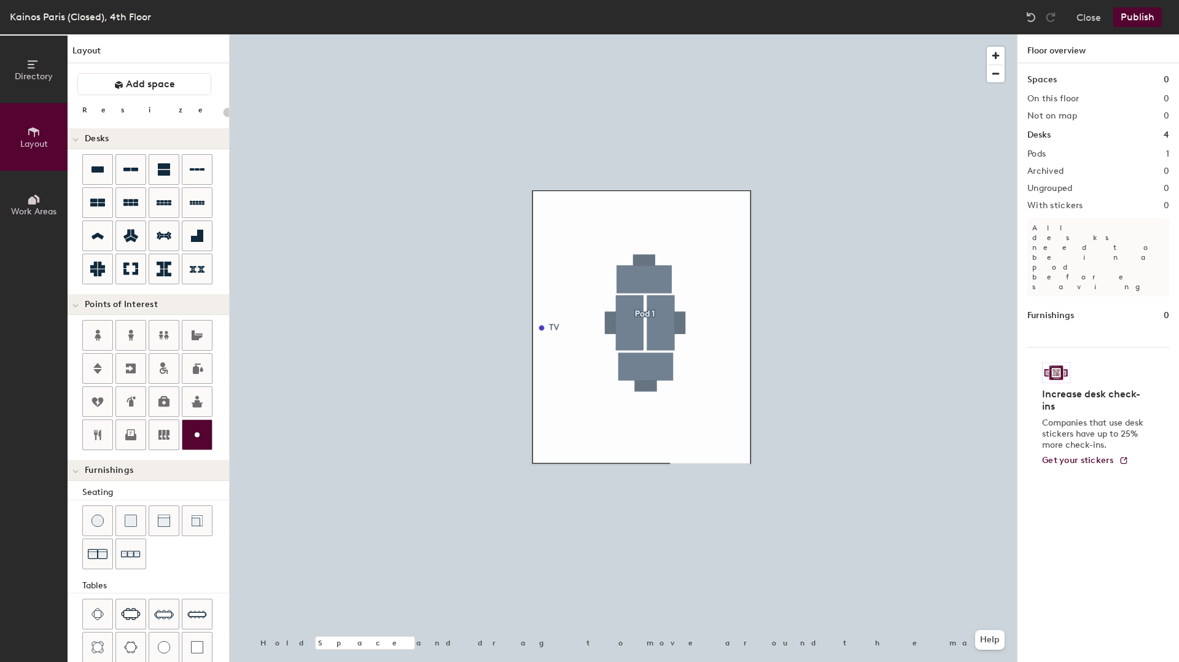
click at [199, 430] on icon at bounding box center [197, 434] width 15 height 15
type input "20"
type input "Whiteboard"
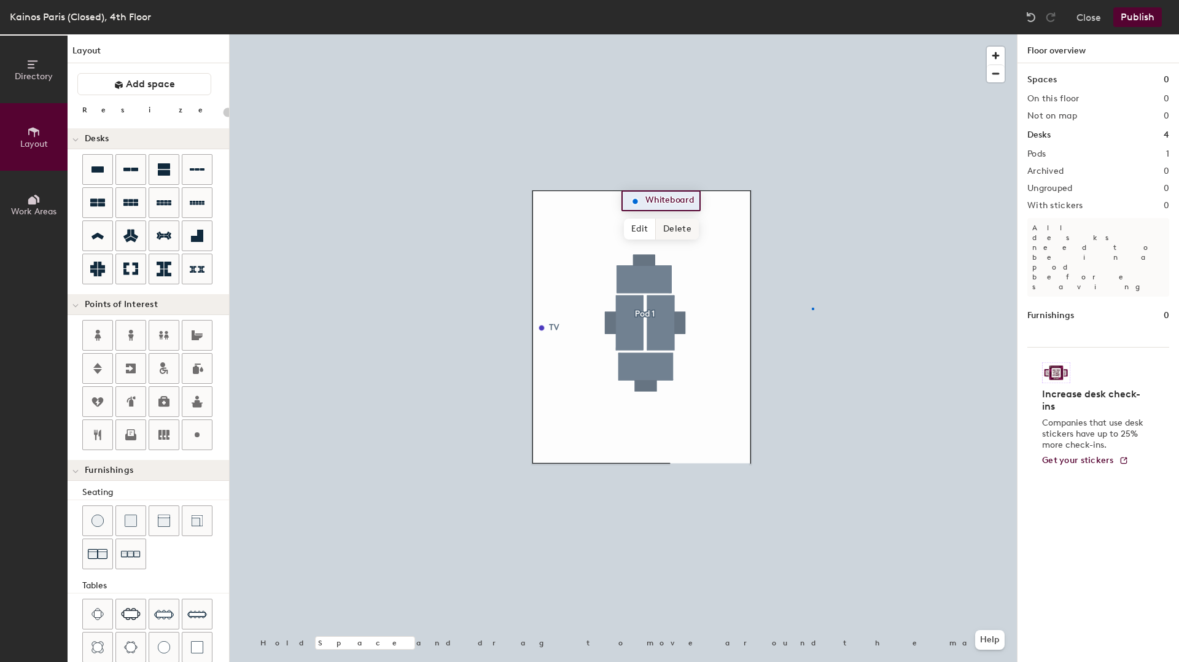
click at [812, 34] on div at bounding box center [623, 34] width 787 height 0
click at [656, 34] on div at bounding box center [623, 34] width 787 height 0
click at [799, 34] on div at bounding box center [623, 34] width 787 height 0
click at [691, 34] on div at bounding box center [623, 34] width 787 height 0
click at [1136, 16] on button "Publish" at bounding box center [1137, 17] width 49 height 20
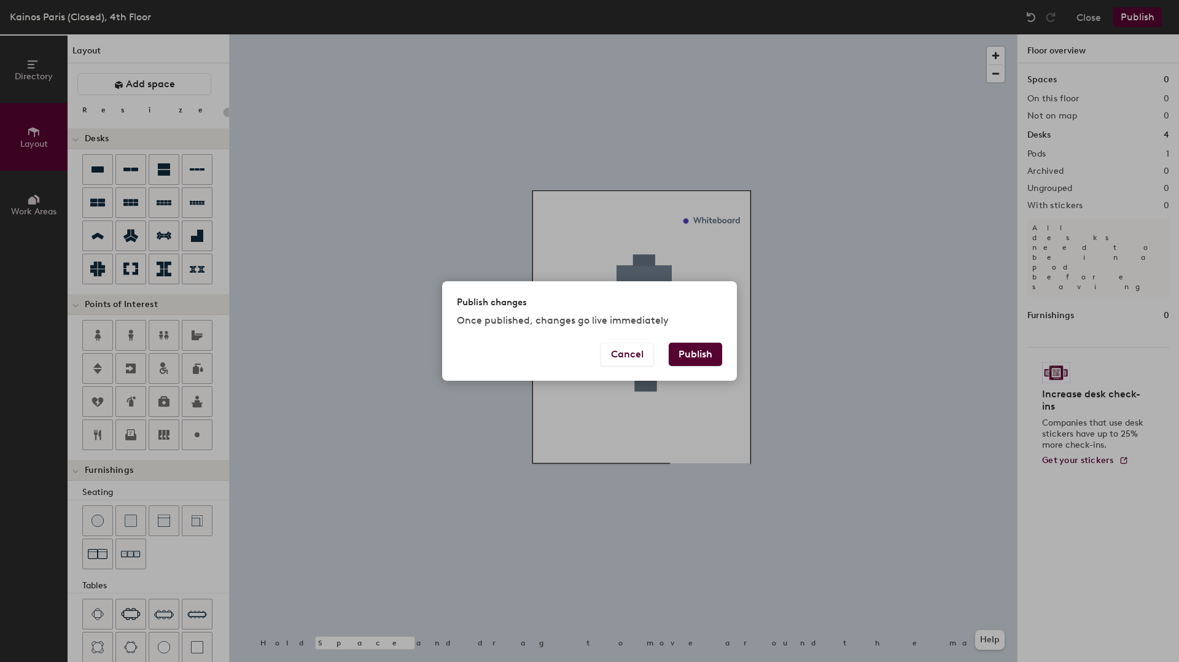
click at [699, 349] on button "Publish" at bounding box center [695, 354] width 53 height 23
type input "20"
